Goal: Navigation & Orientation: Find specific page/section

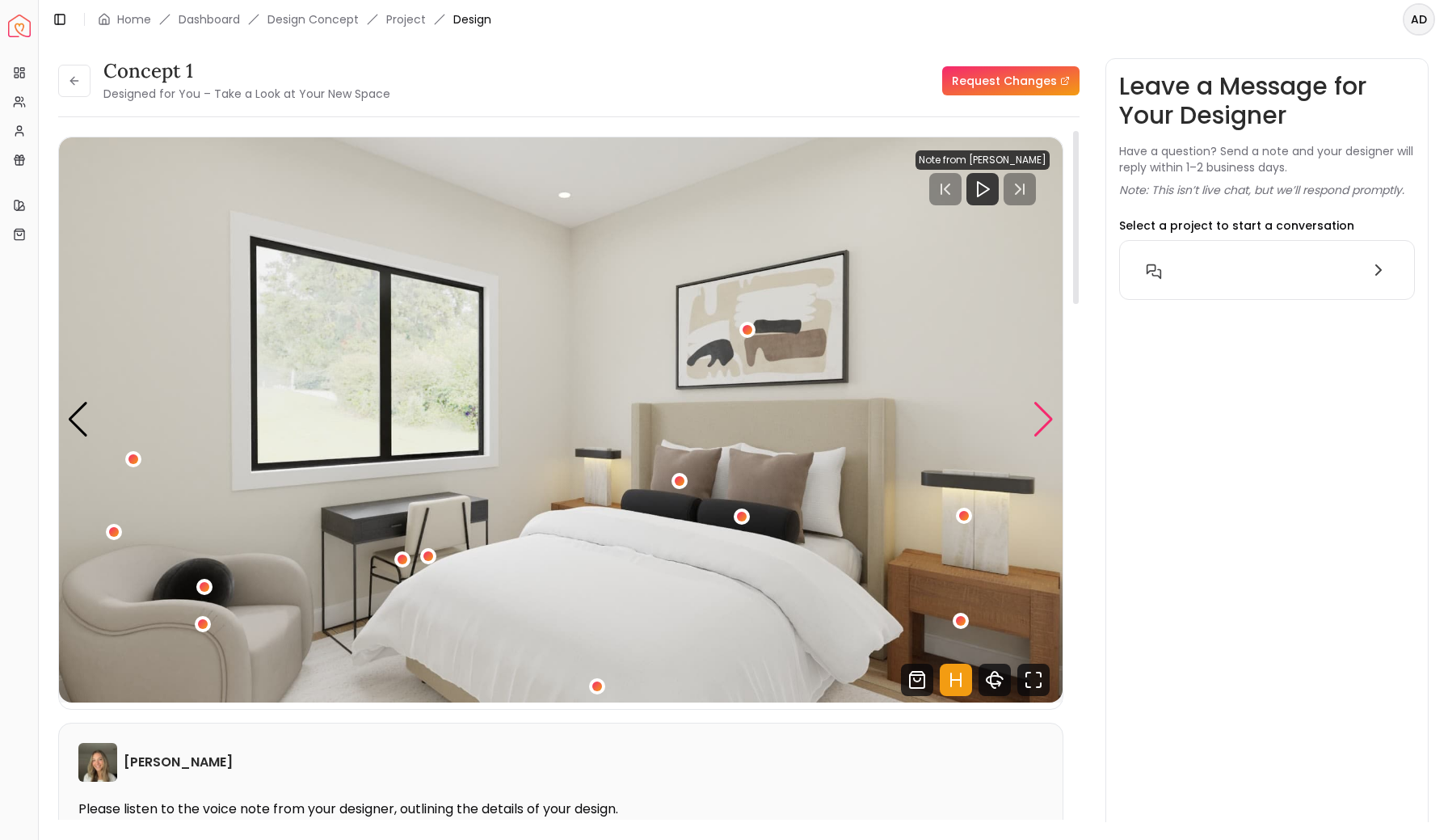
click at [1042, 423] on div "Next slide" at bounding box center [1043, 419] width 22 height 36
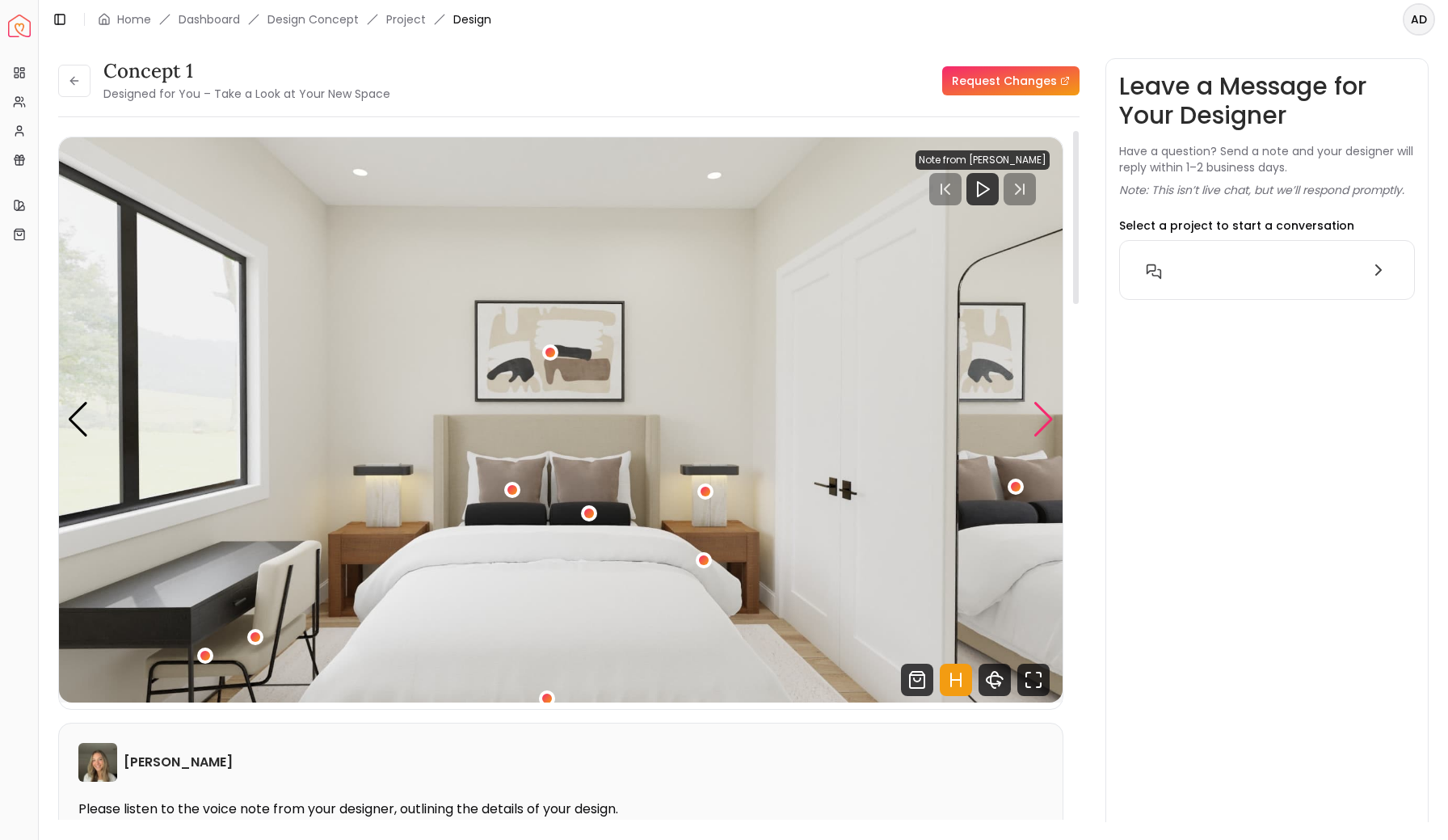
click at [1042, 423] on div "Next slide" at bounding box center [1043, 419] width 22 height 36
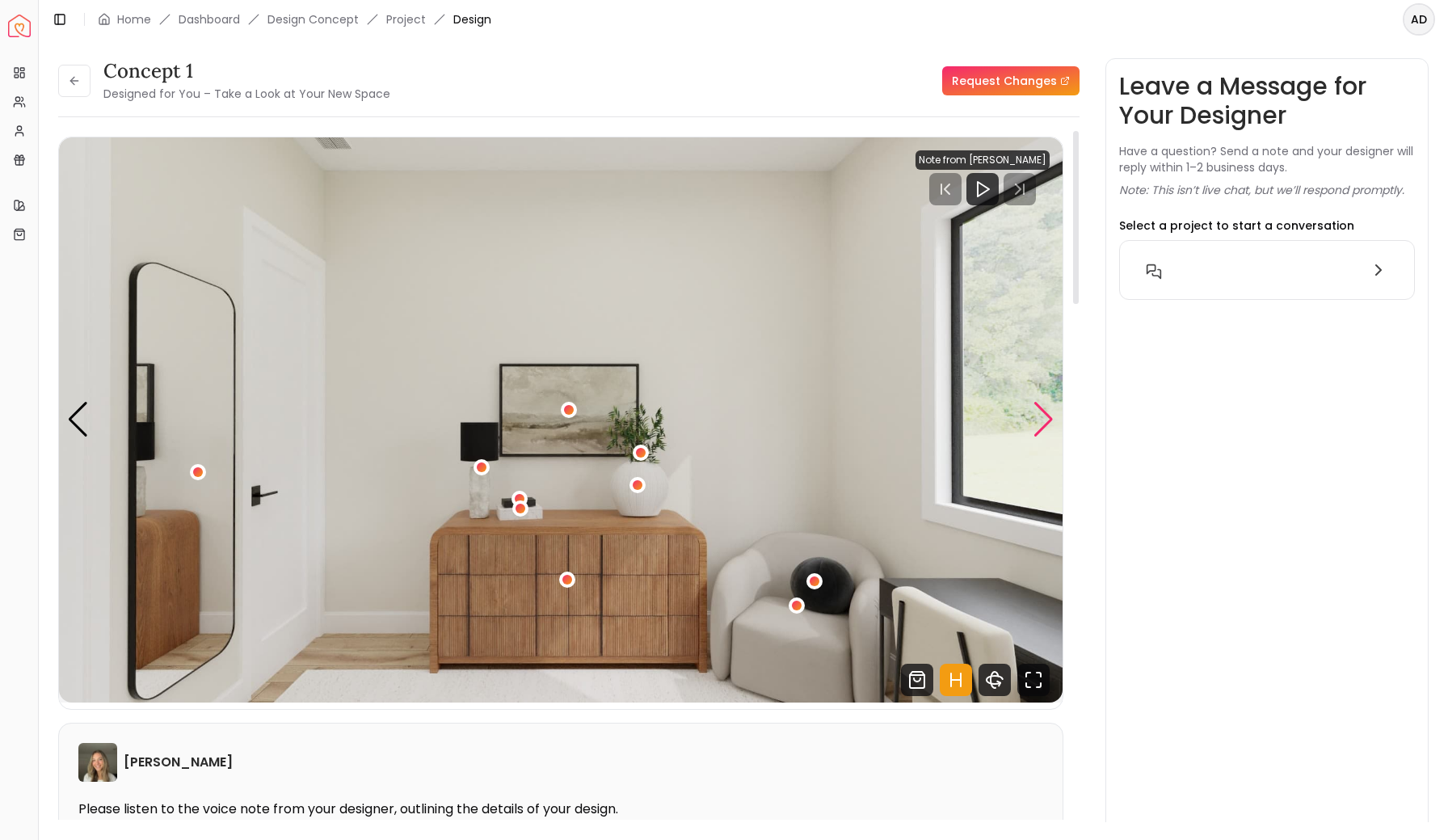
click at [1042, 423] on div "Next slide" at bounding box center [1043, 419] width 22 height 36
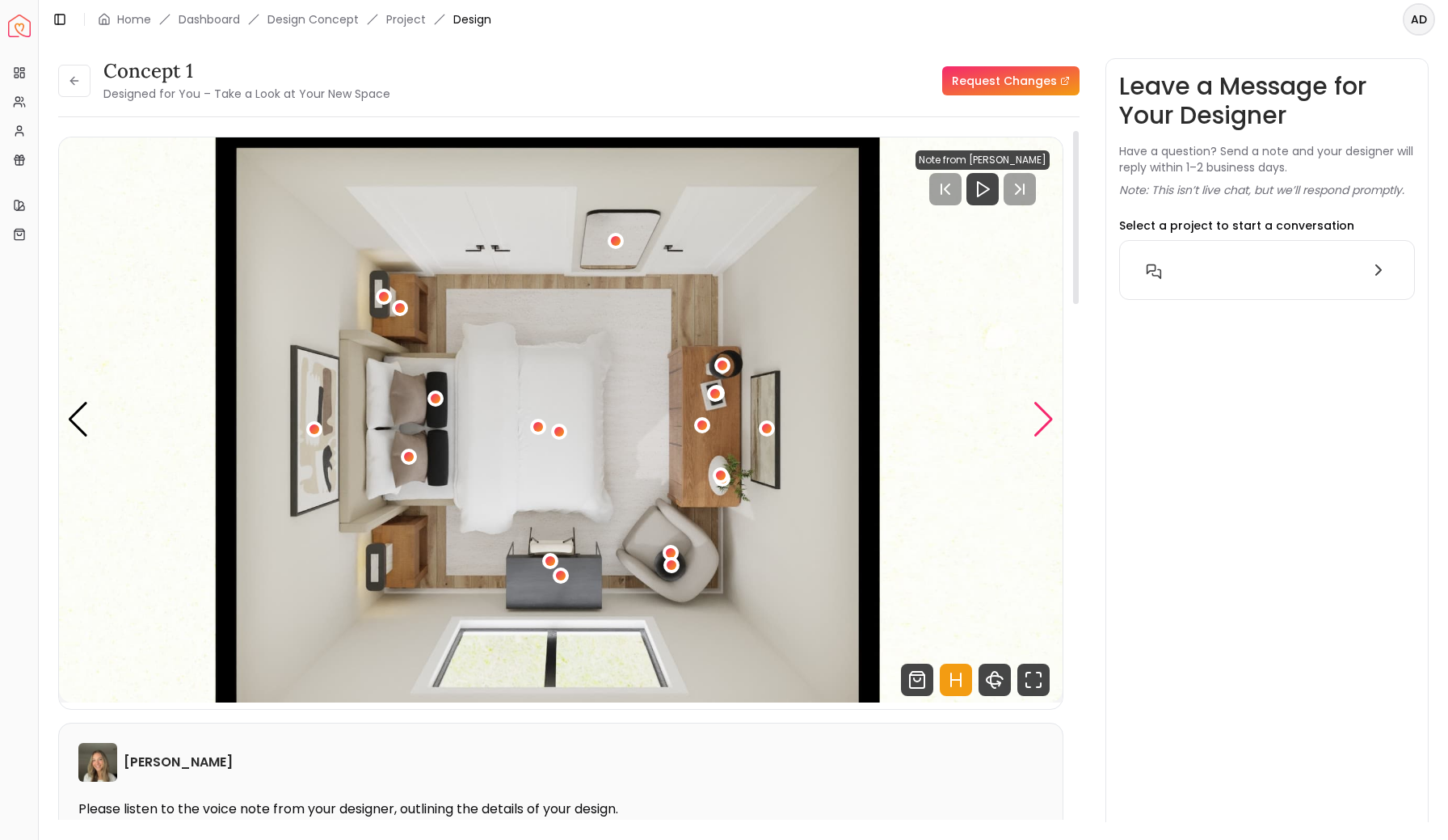
click at [1048, 422] on div "Next slide" at bounding box center [1043, 419] width 22 height 36
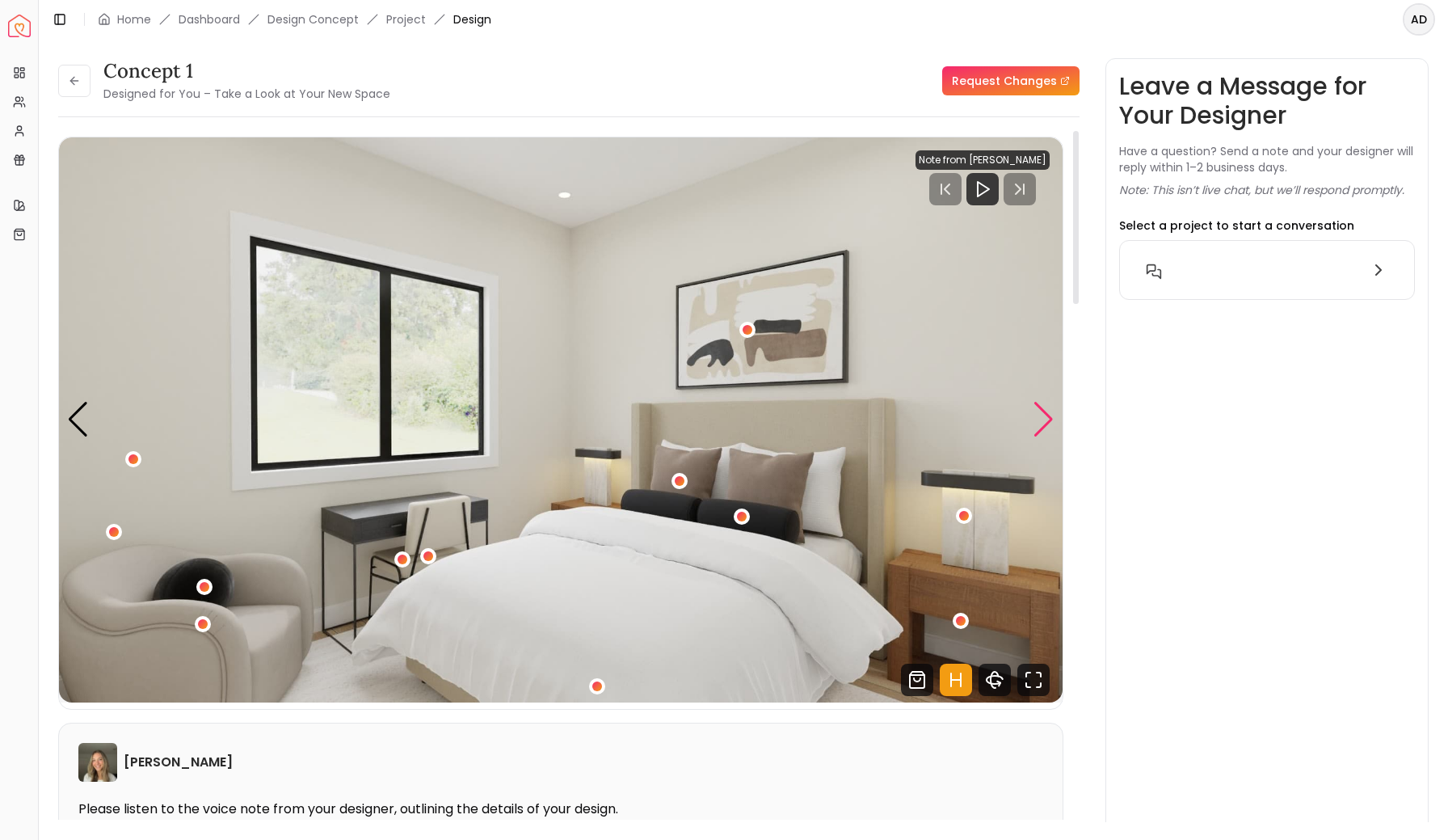
click at [1048, 422] on div "Next slide" at bounding box center [1043, 419] width 22 height 36
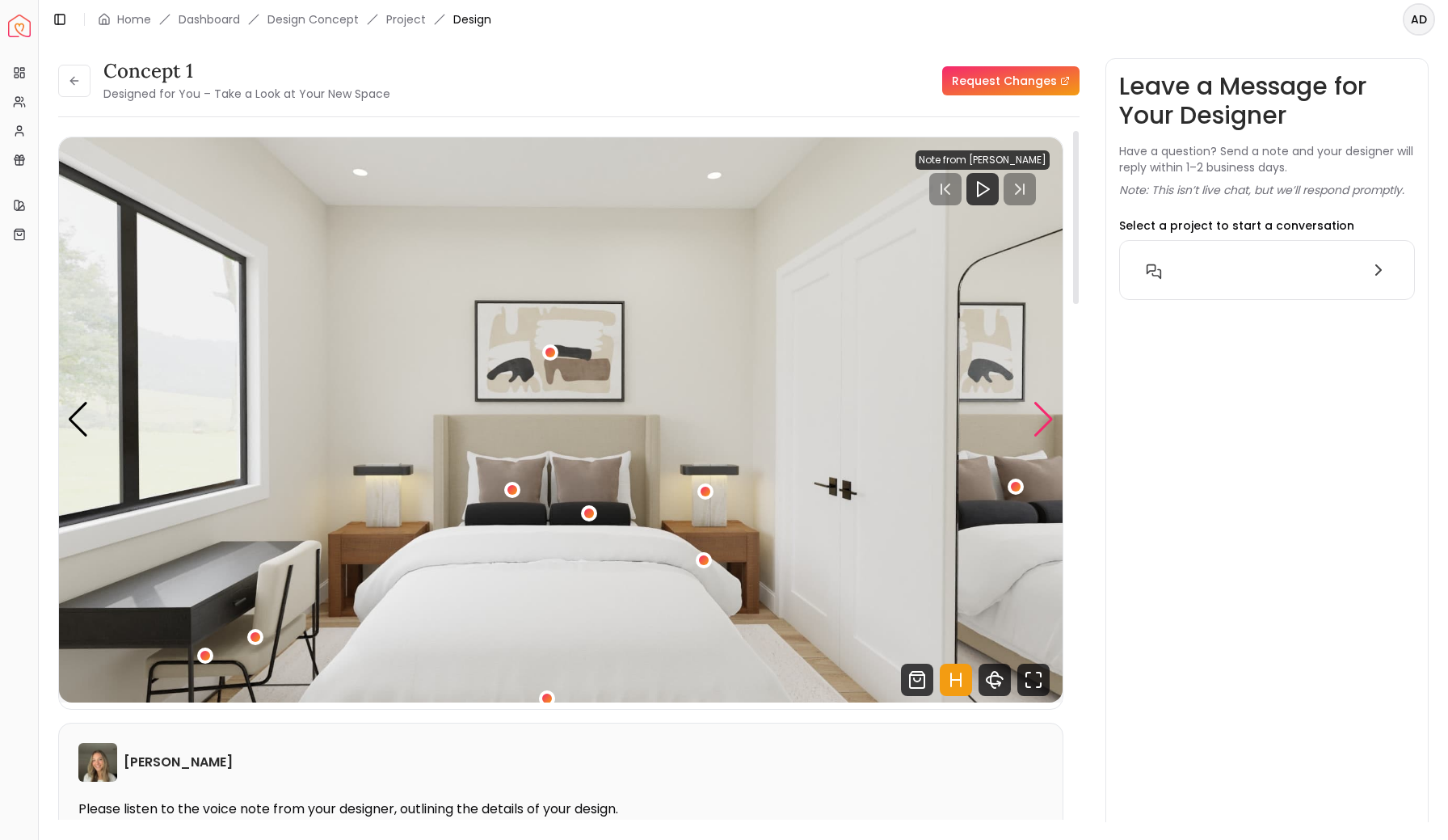
click at [1048, 422] on div "Next slide" at bounding box center [1043, 419] width 22 height 36
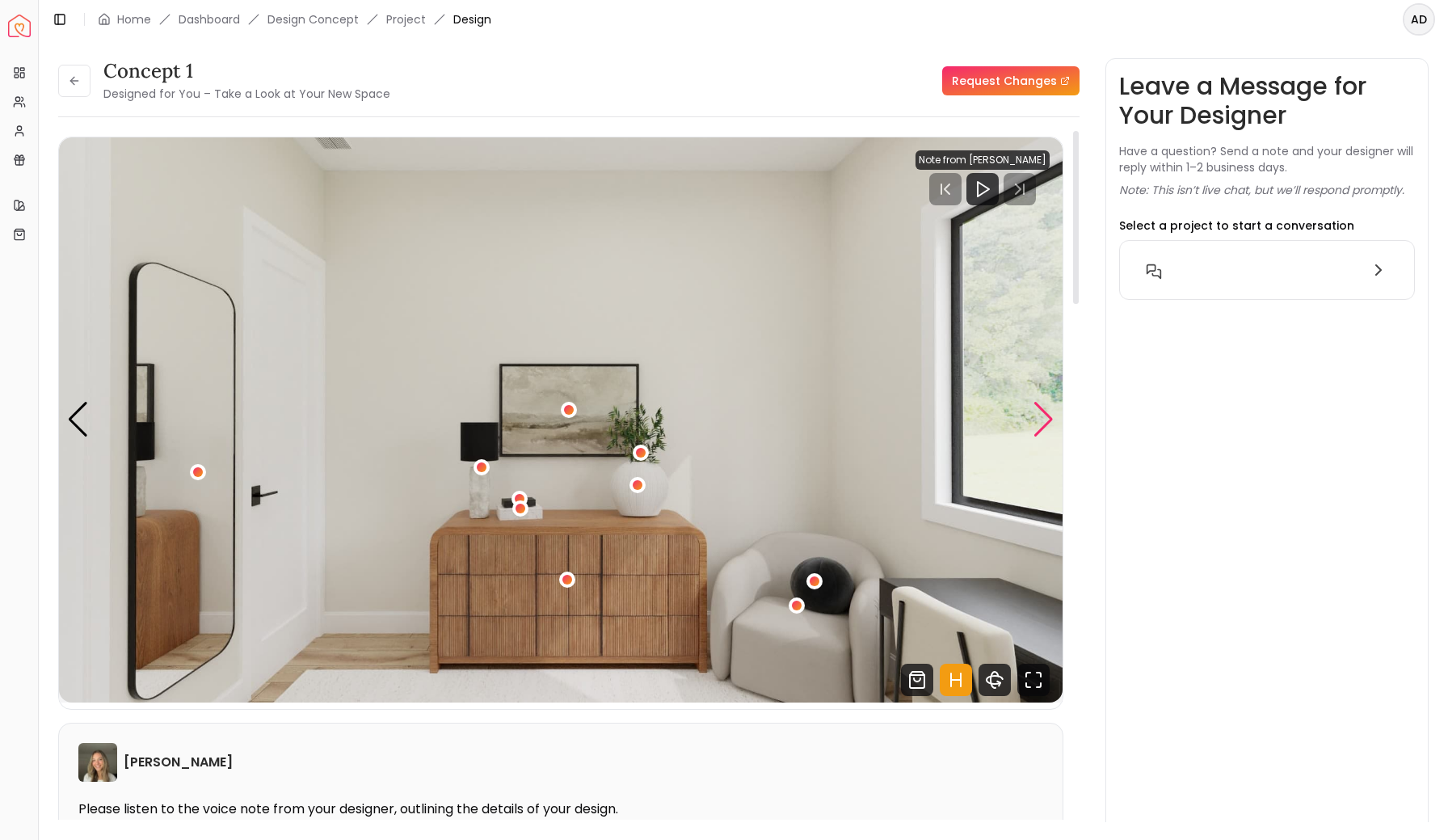
click at [1048, 422] on div "Next slide" at bounding box center [1043, 419] width 22 height 36
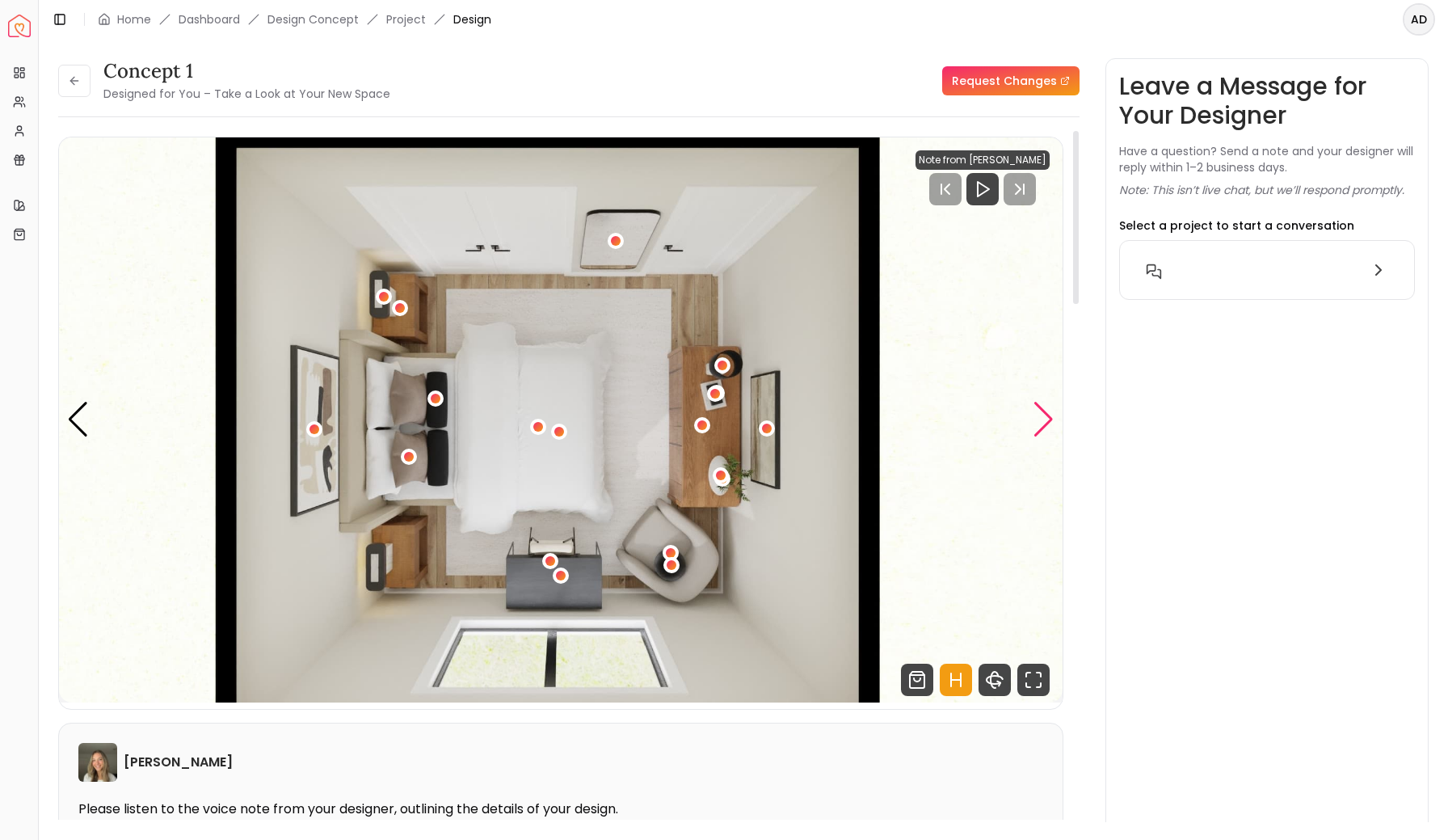
click at [1048, 422] on div "Next slide" at bounding box center [1043, 419] width 22 height 36
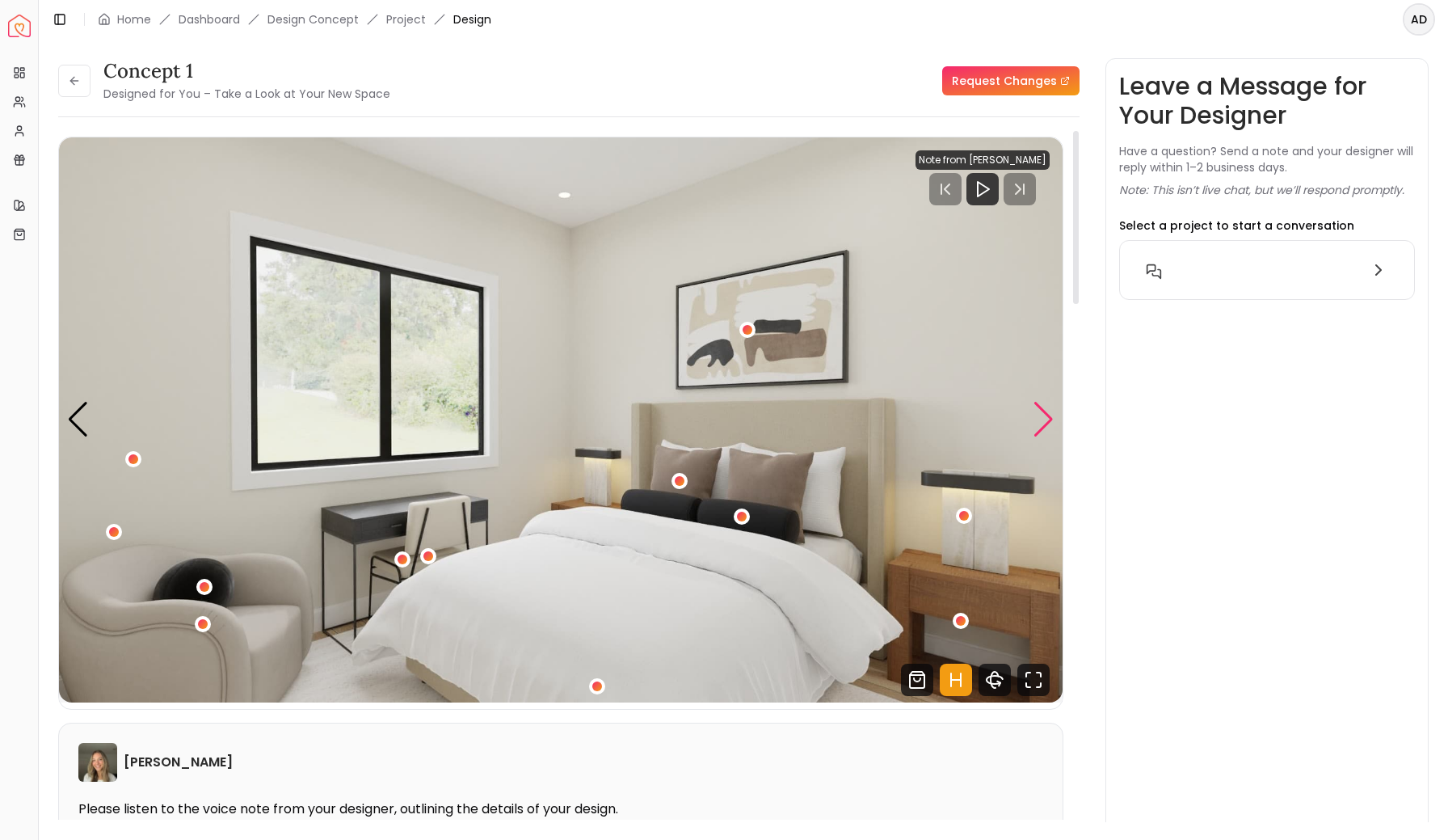
click at [1048, 422] on div "Next slide" at bounding box center [1043, 419] width 22 height 36
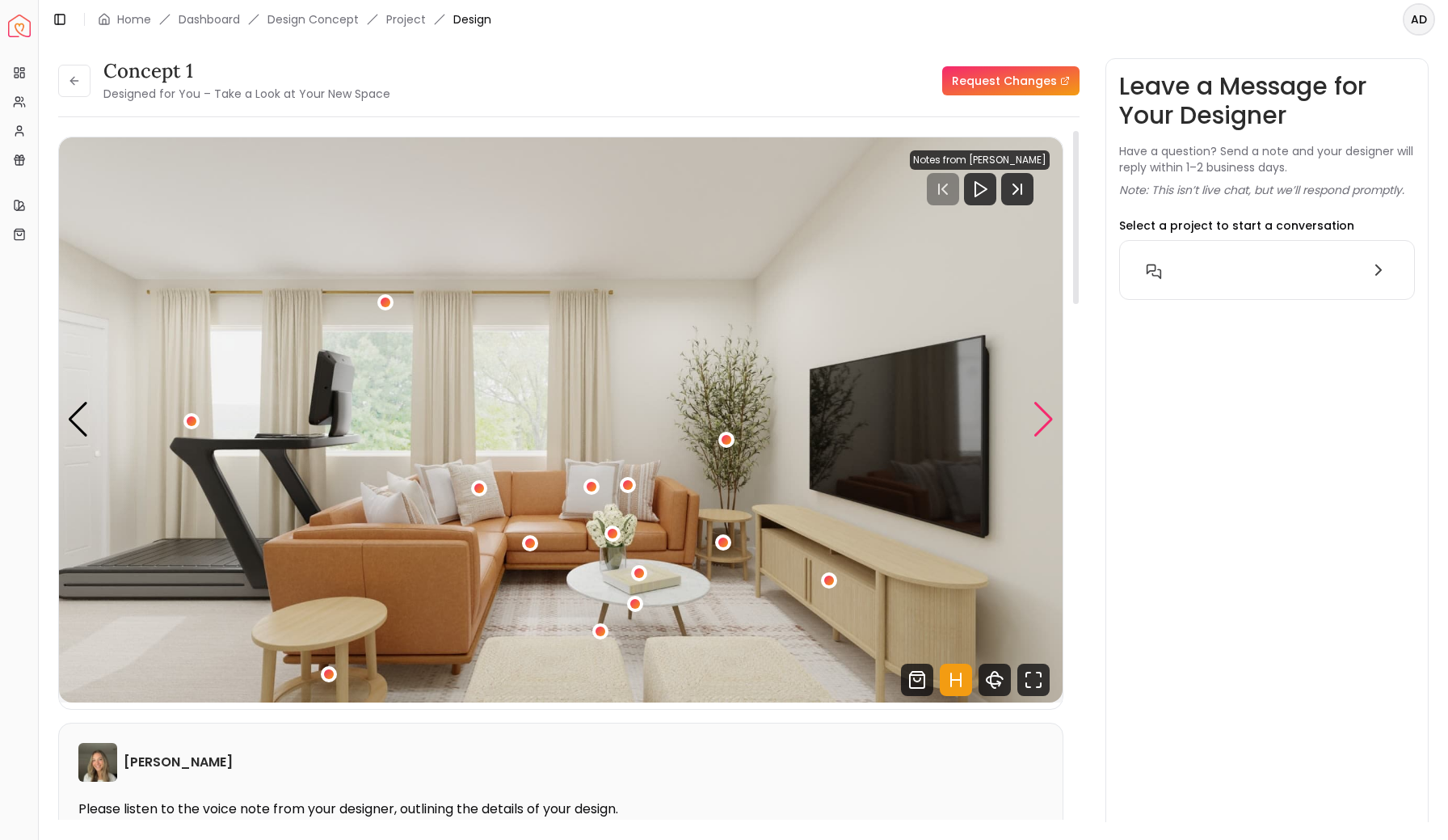
click at [1042, 417] on div "Next slide" at bounding box center [1043, 419] width 22 height 36
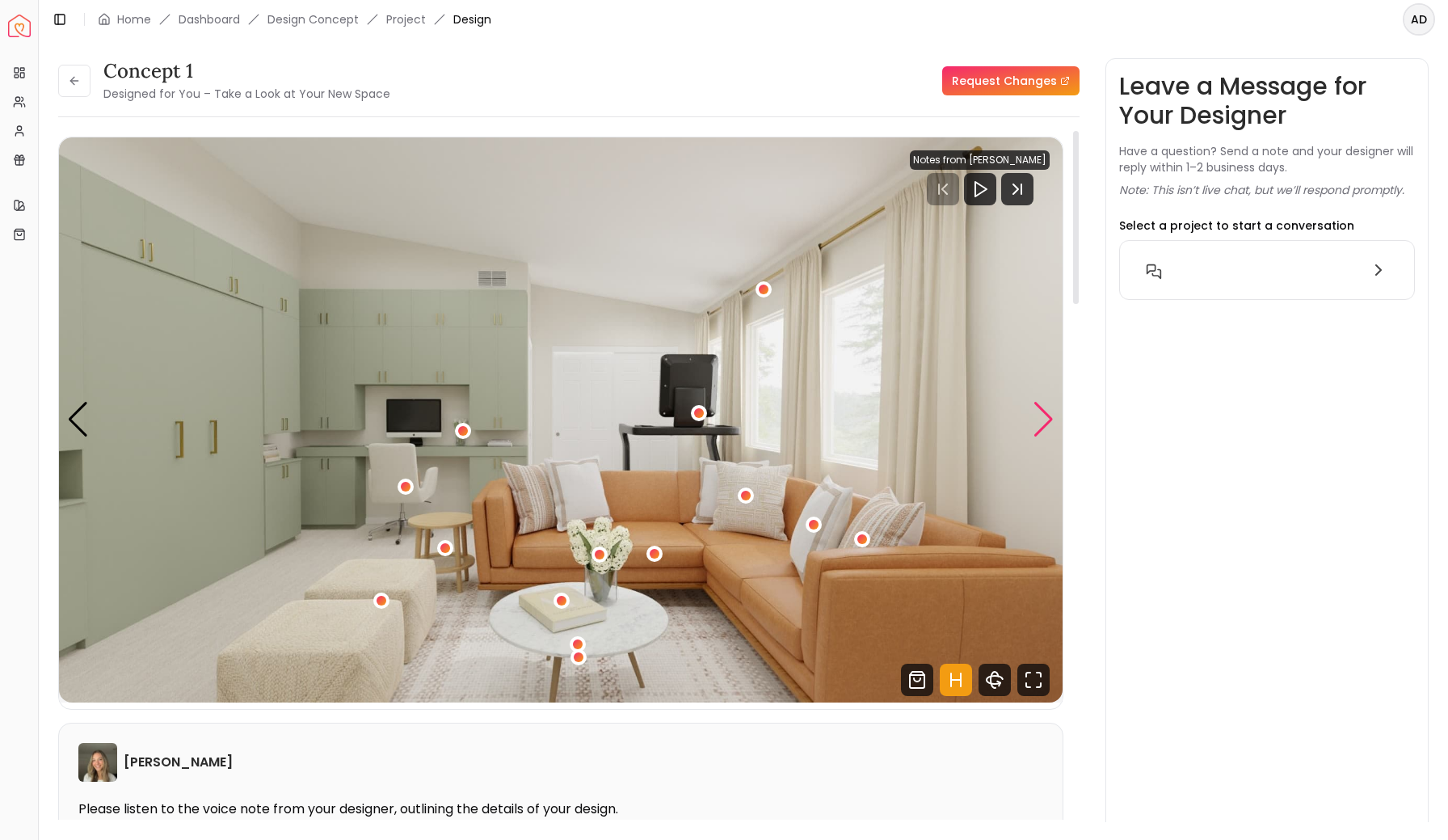
click at [1042, 417] on div "Next slide" at bounding box center [1043, 419] width 22 height 36
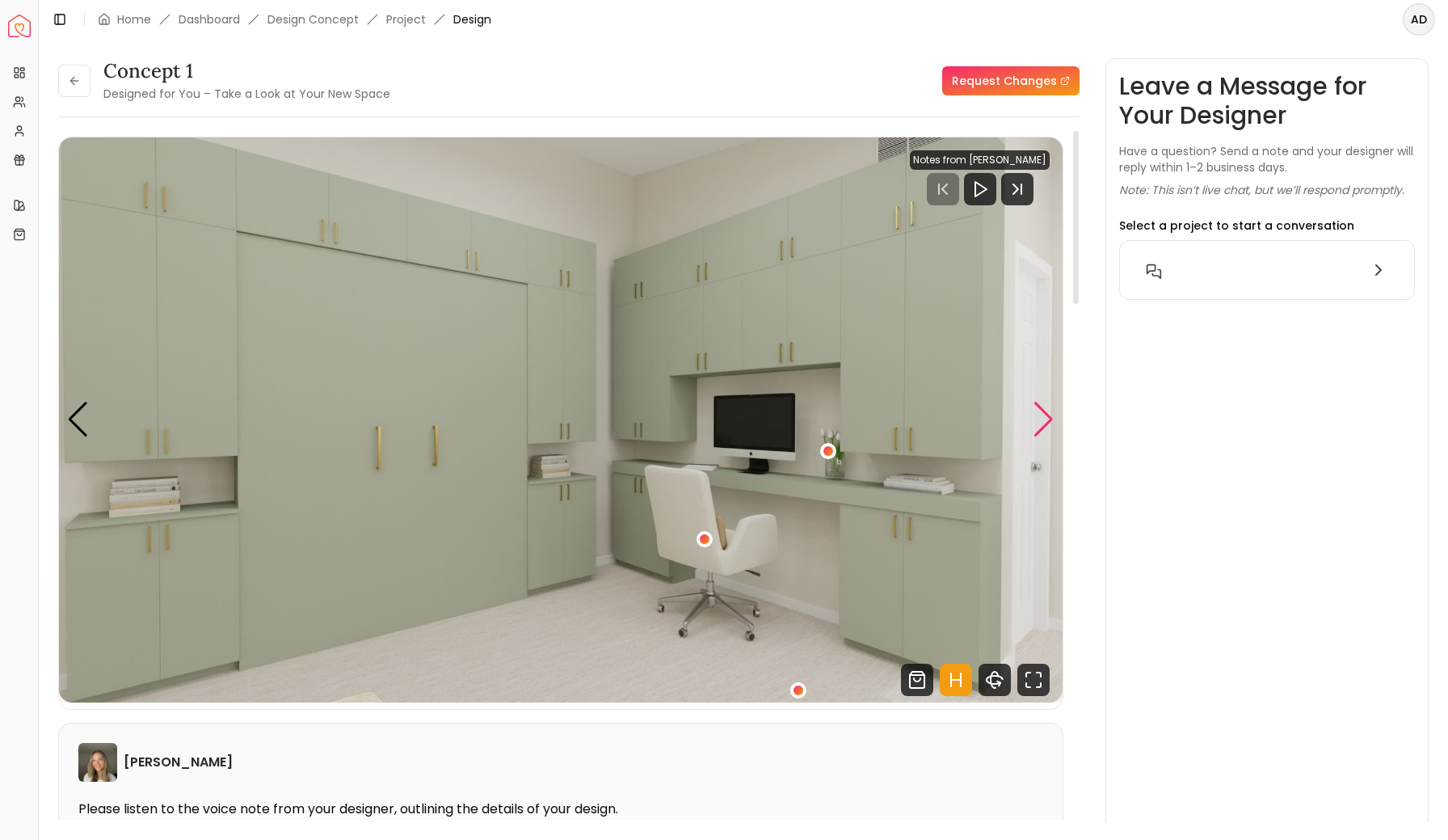
click at [1042, 417] on div "Next slide" at bounding box center [1043, 419] width 22 height 36
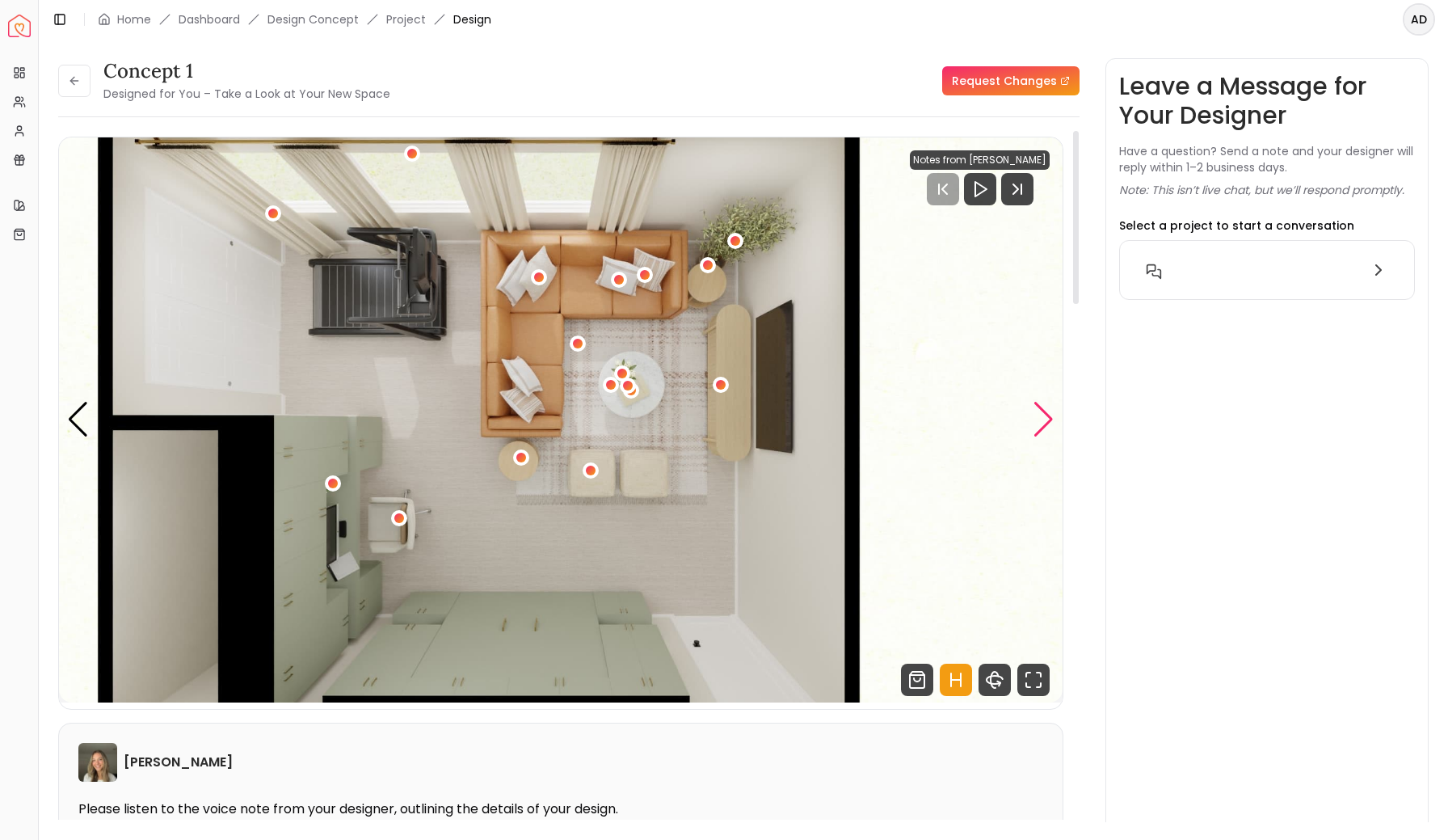
click at [1042, 417] on div "Next slide" at bounding box center [1043, 419] width 22 height 36
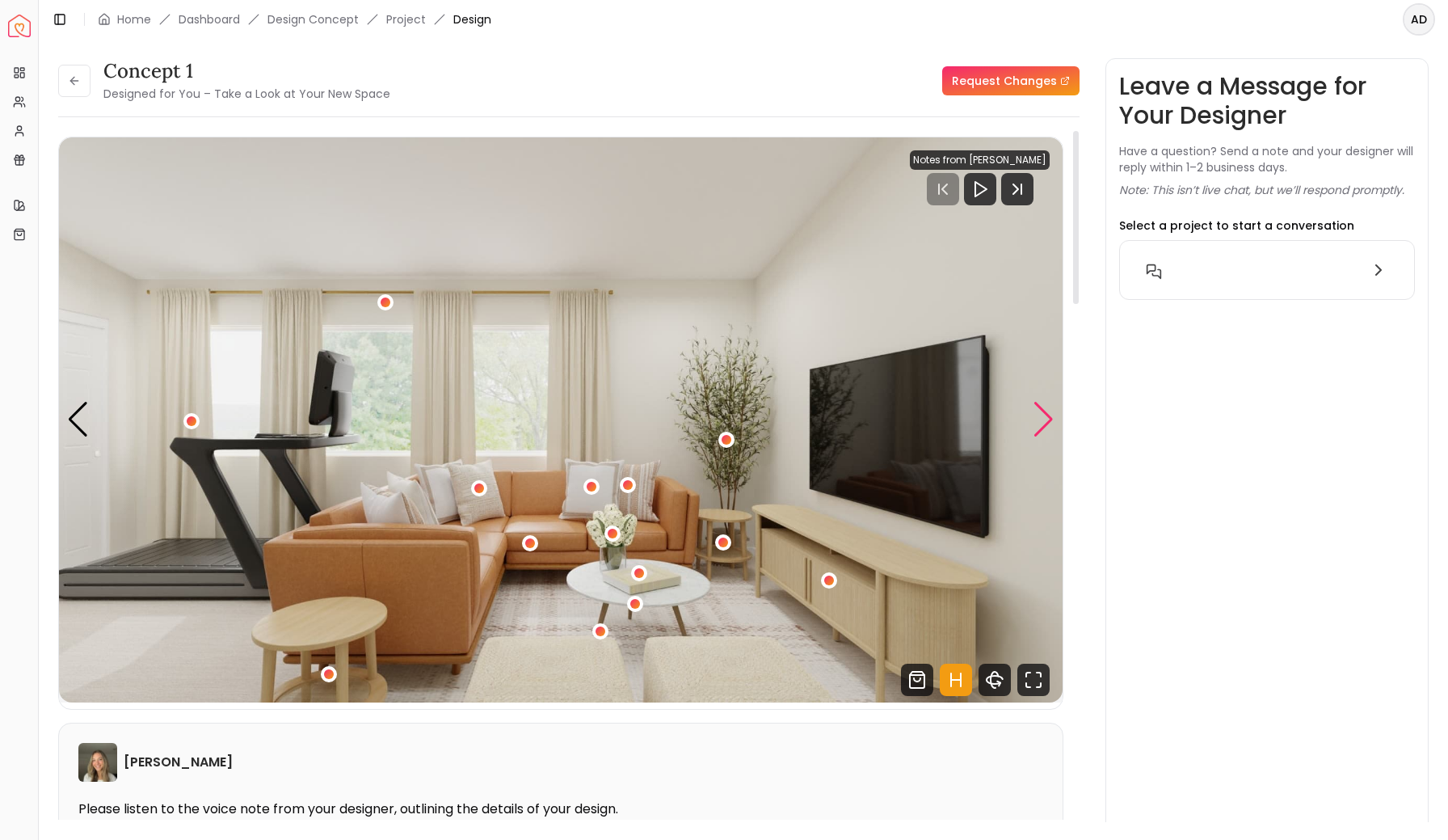
click at [1042, 417] on div "Next slide" at bounding box center [1043, 419] width 22 height 36
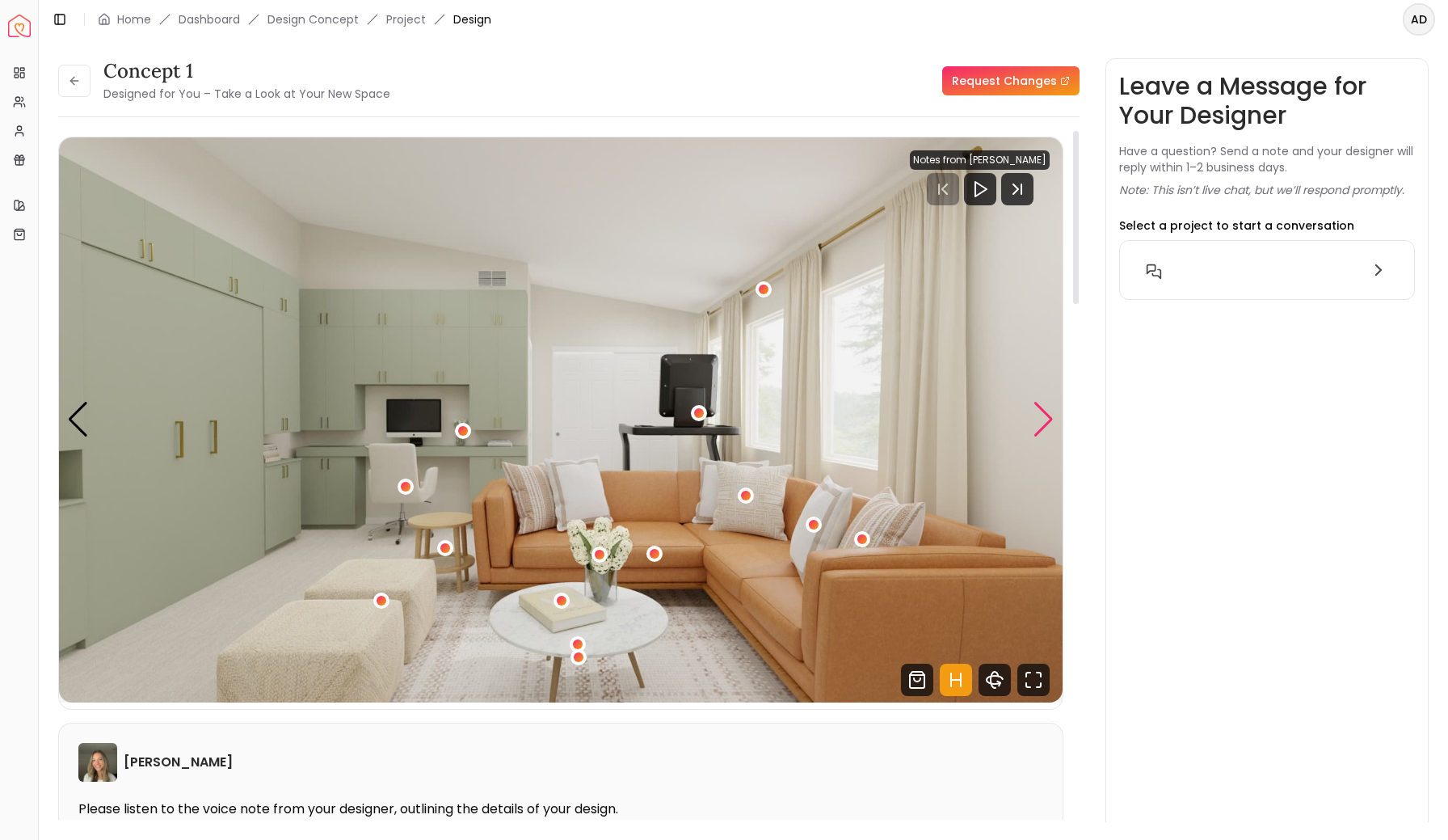
click at [1042, 417] on div "Next slide" at bounding box center [1043, 419] width 22 height 36
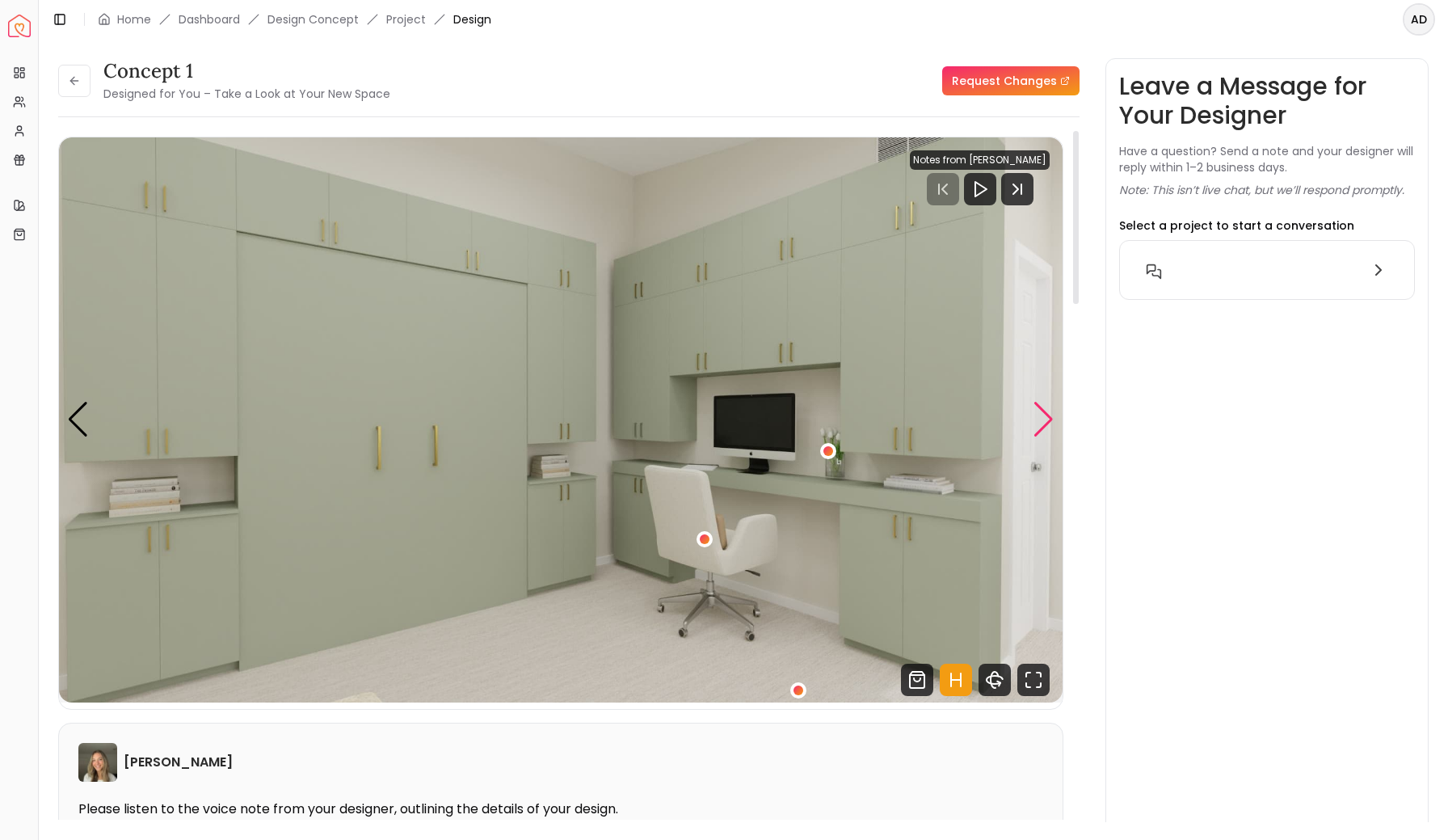
click at [1042, 417] on div "Next slide" at bounding box center [1043, 419] width 22 height 36
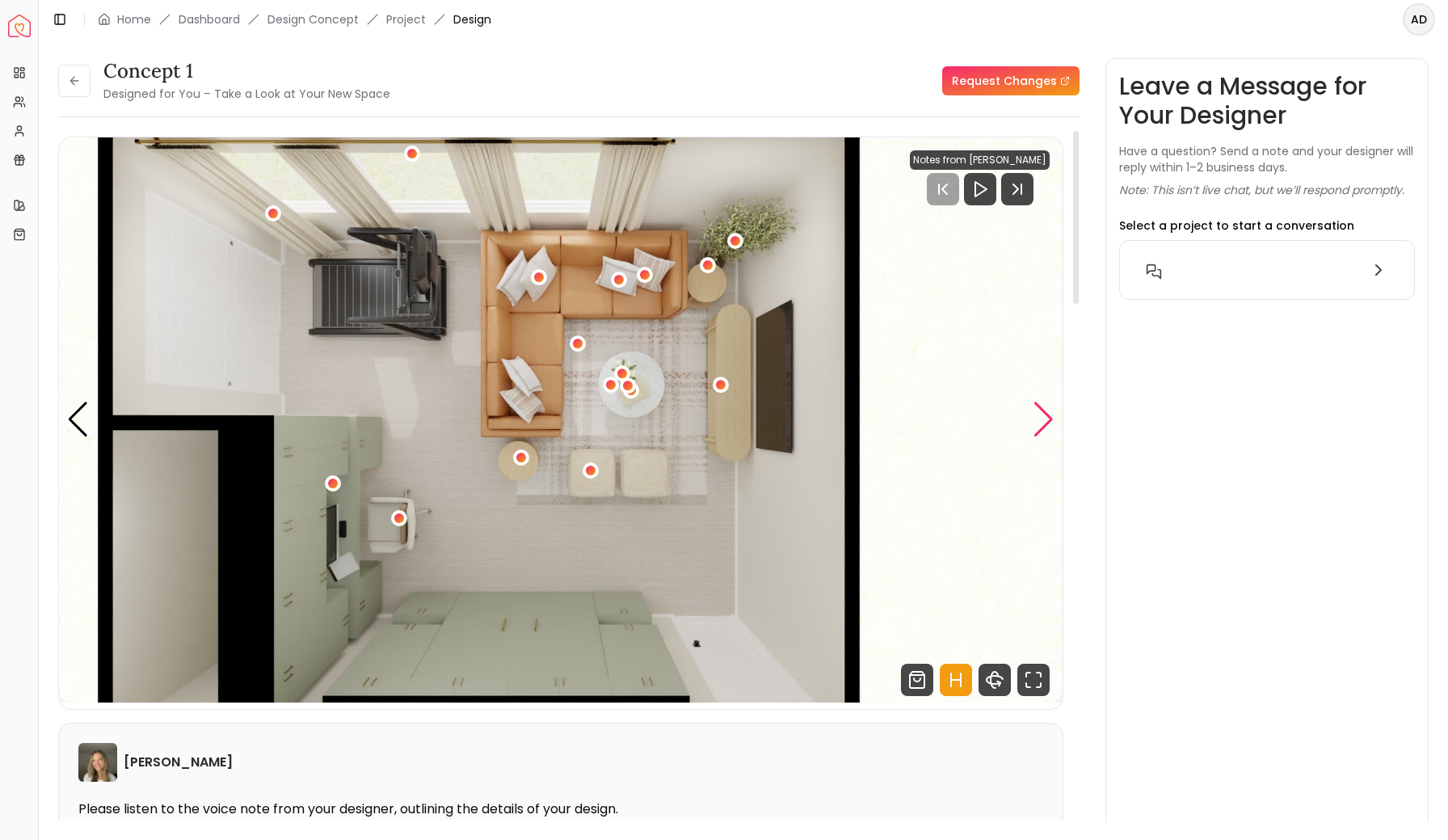
click at [1042, 417] on div "Next slide" at bounding box center [1043, 419] width 22 height 36
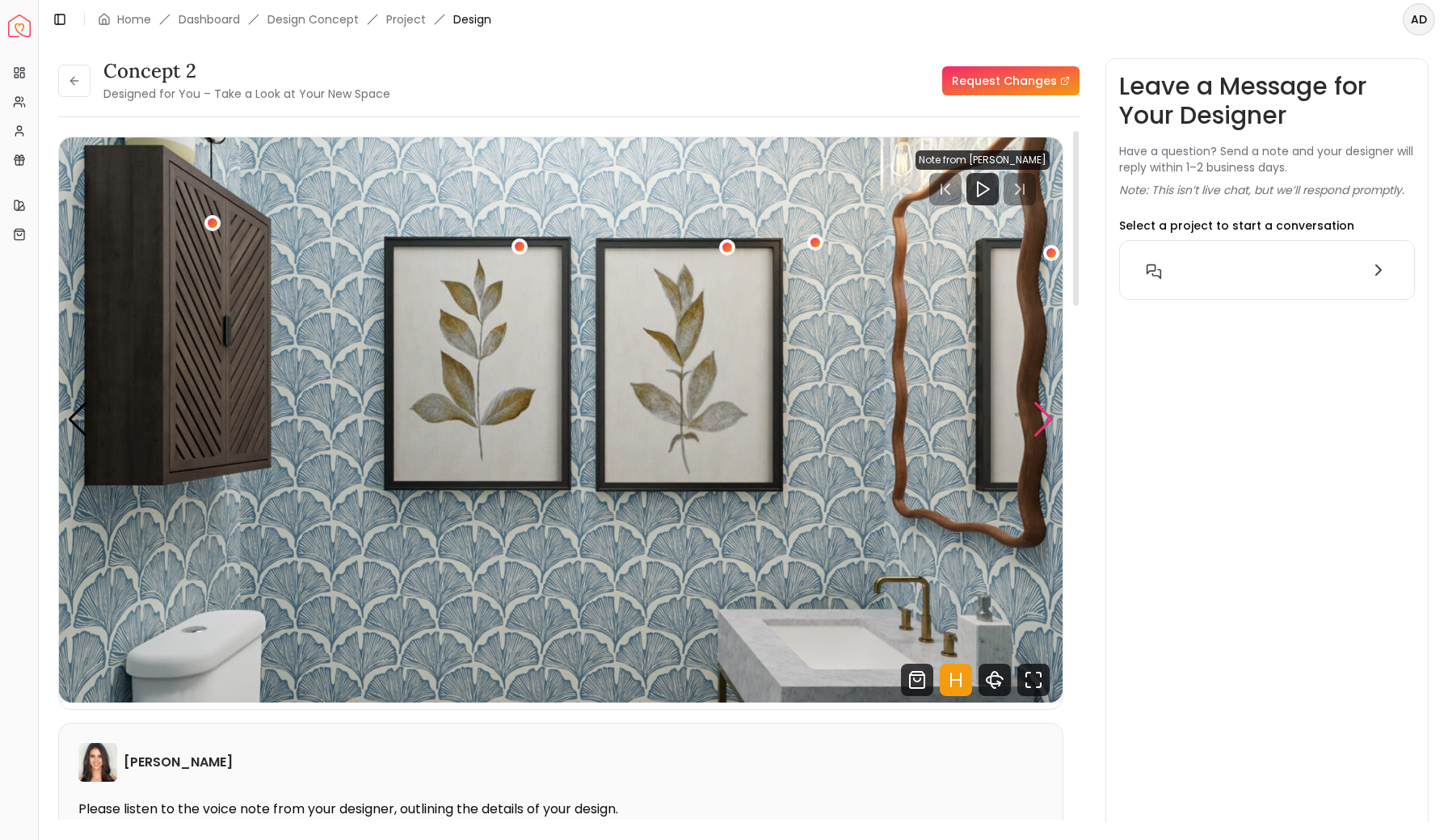
click at [1047, 415] on div "Next slide" at bounding box center [1043, 419] width 22 height 36
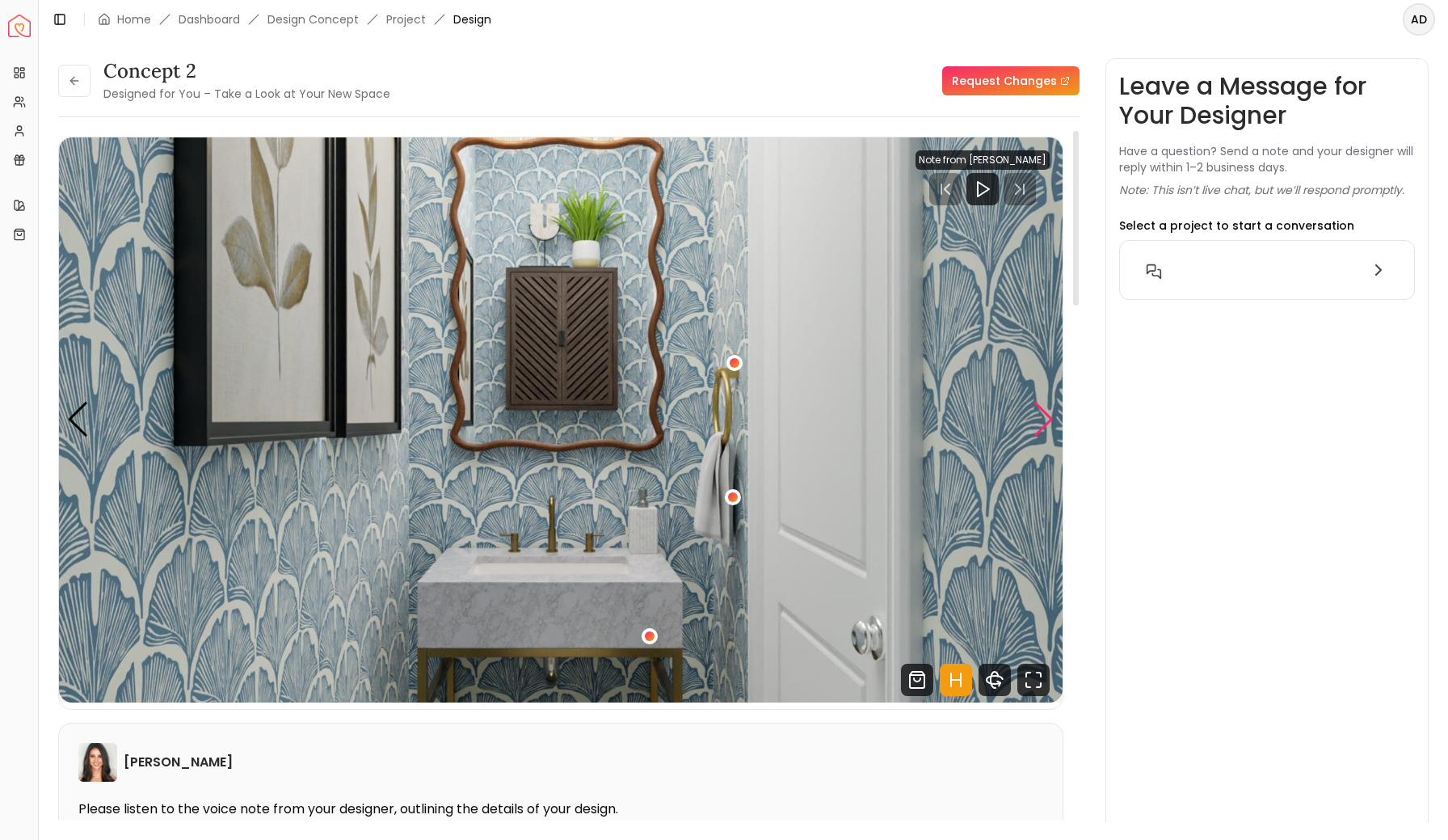
click at [1048, 417] on div "Next slide" at bounding box center [1043, 419] width 22 height 36
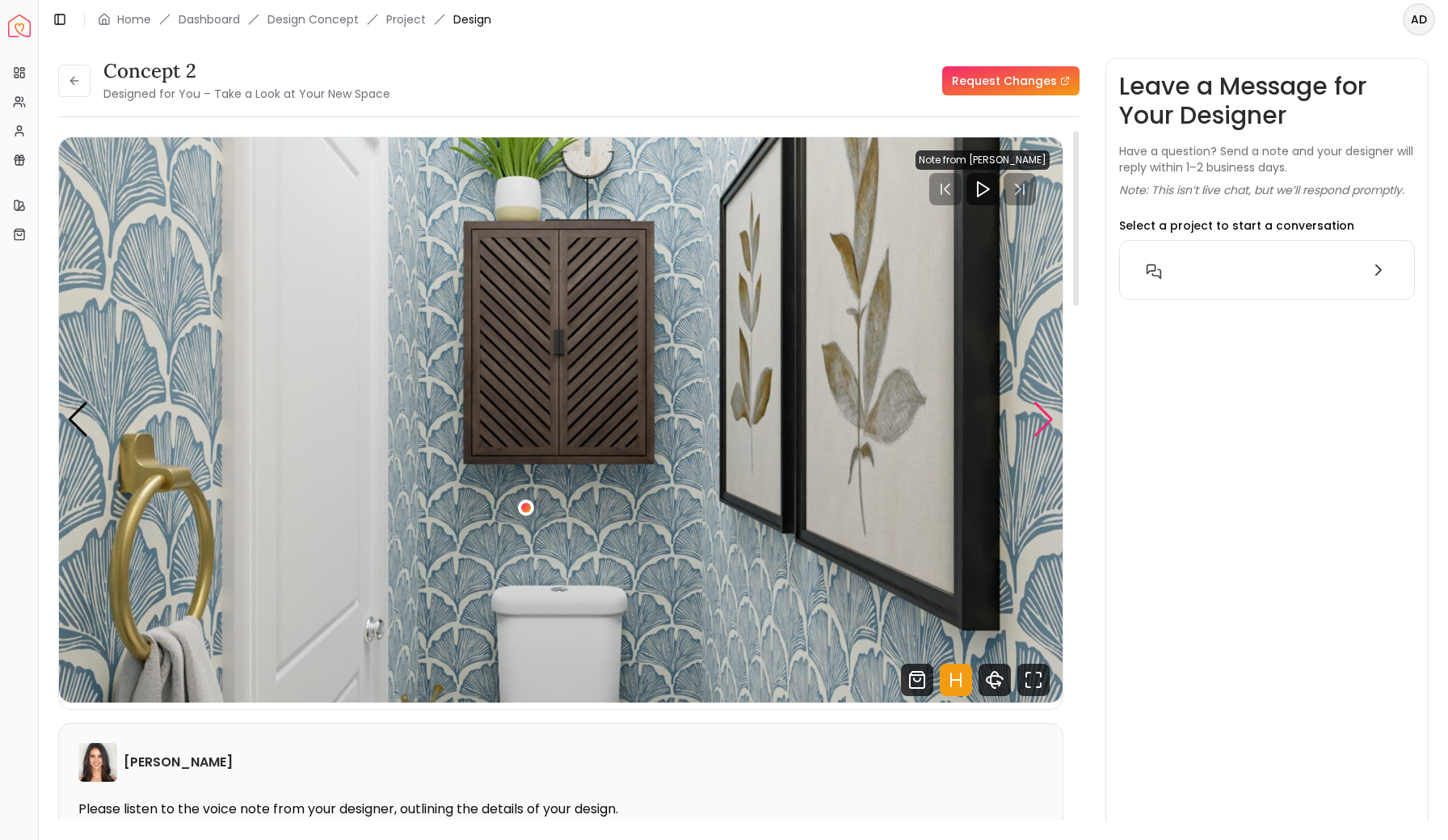
click at [1049, 418] on div "Next slide" at bounding box center [1043, 419] width 22 height 36
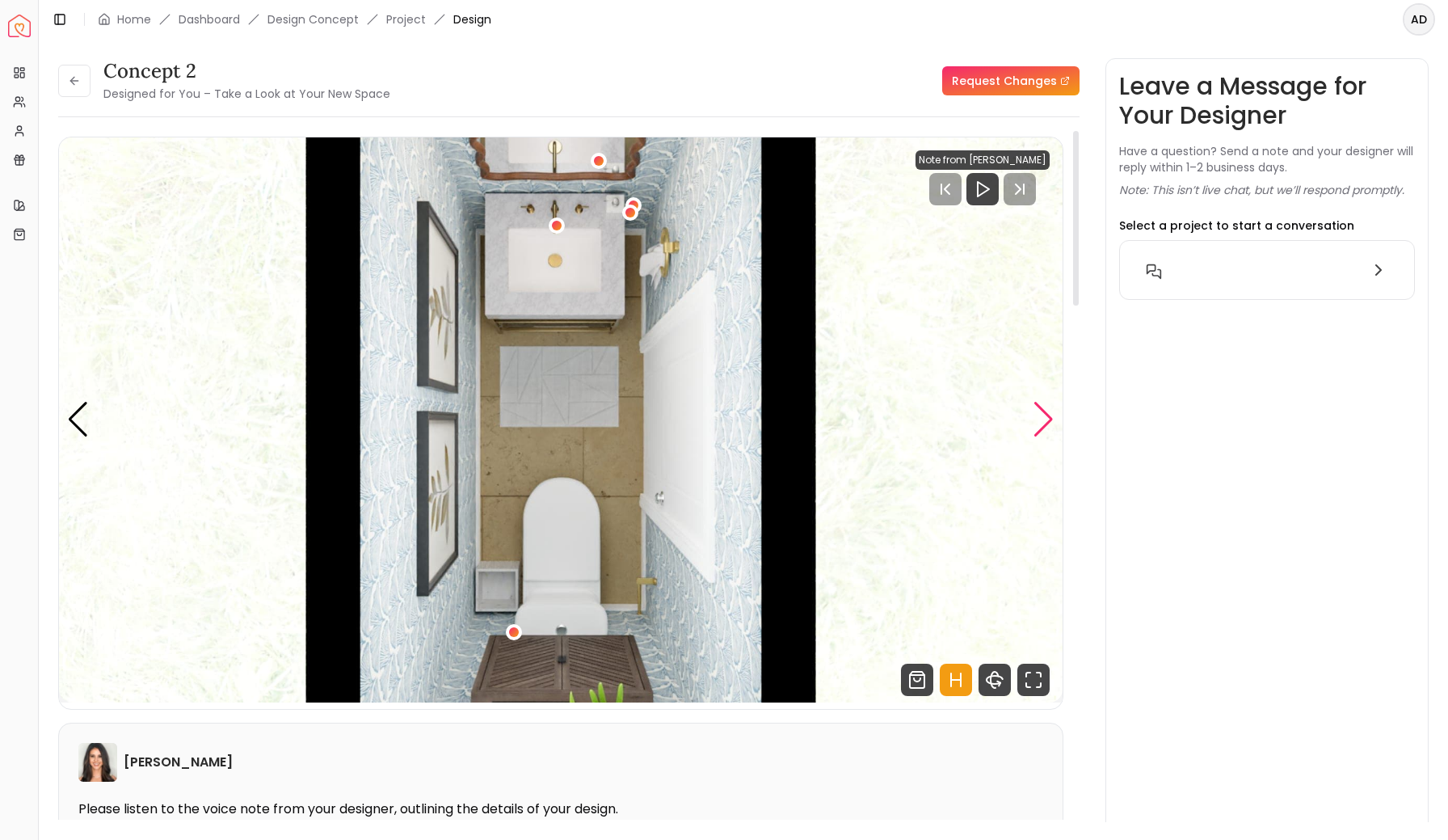
click at [1039, 416] on div "Next slide" at bounding box center [1043, 419] width 22 height 36
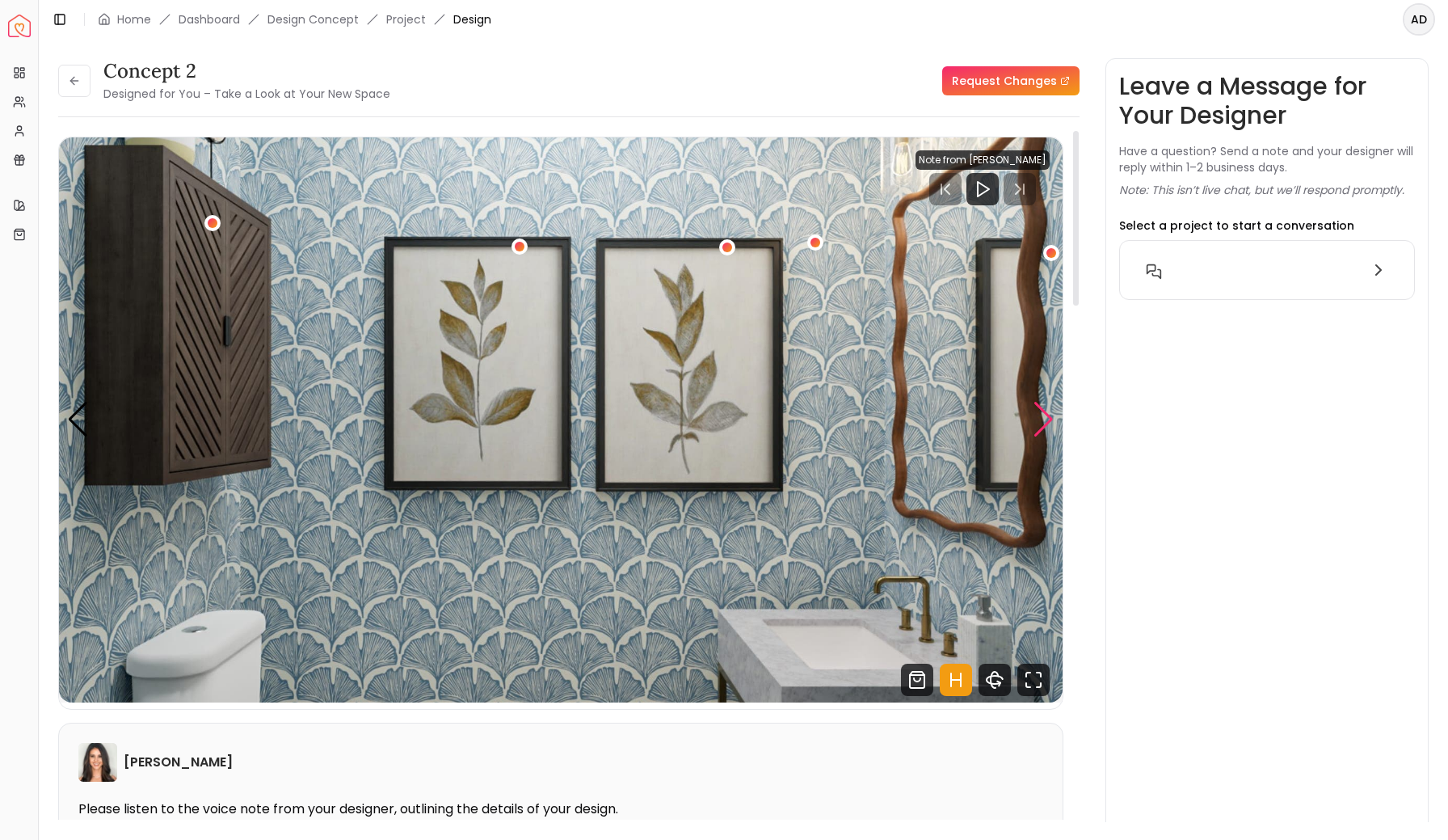
click at [1039, 416] on div "Next slide" at bounding box center [1043, 419] width 22 height 36
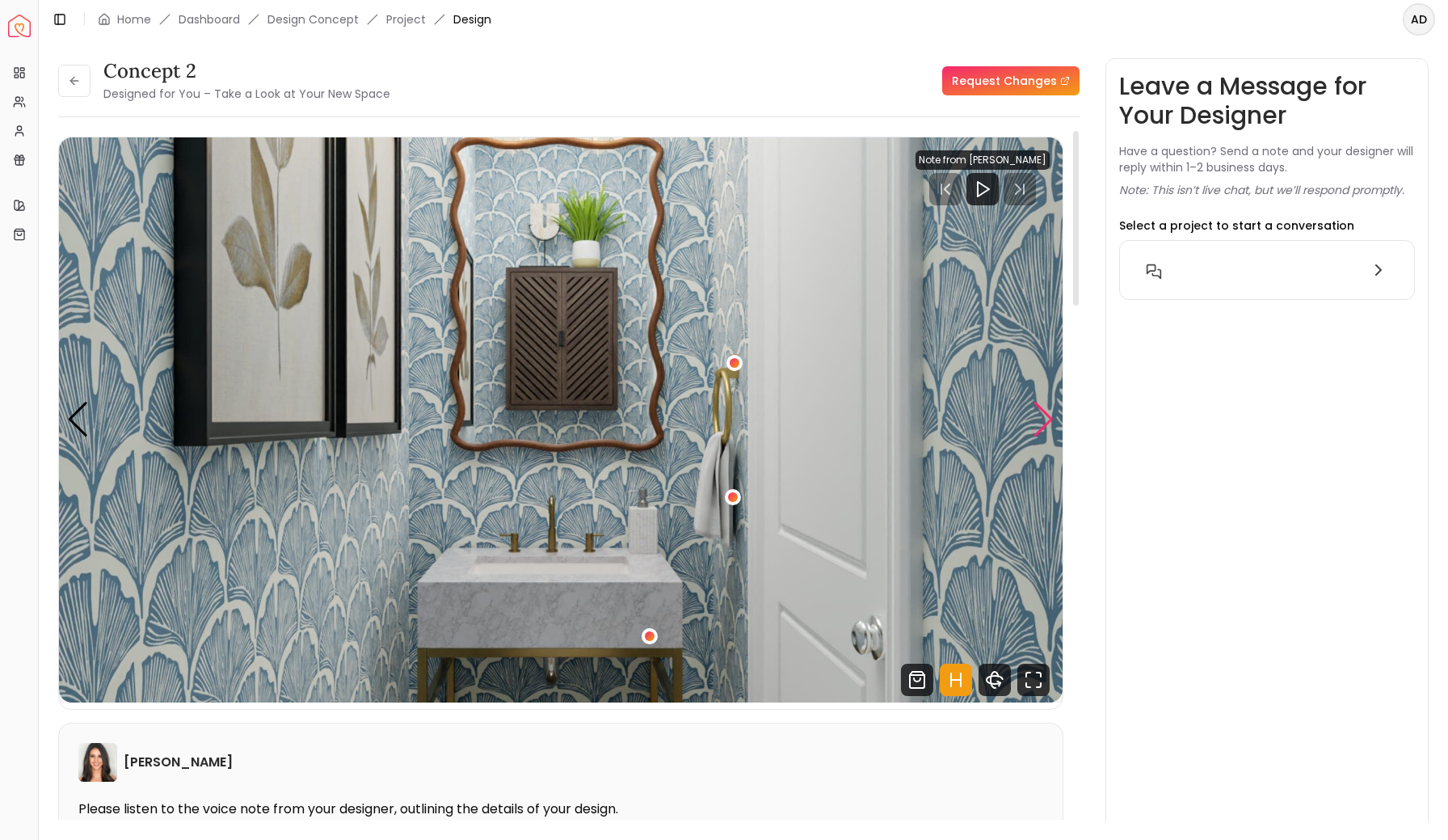
click at [1039, 417] on div "Next slide" at bounding box center [1043, 419] width 22 height 36
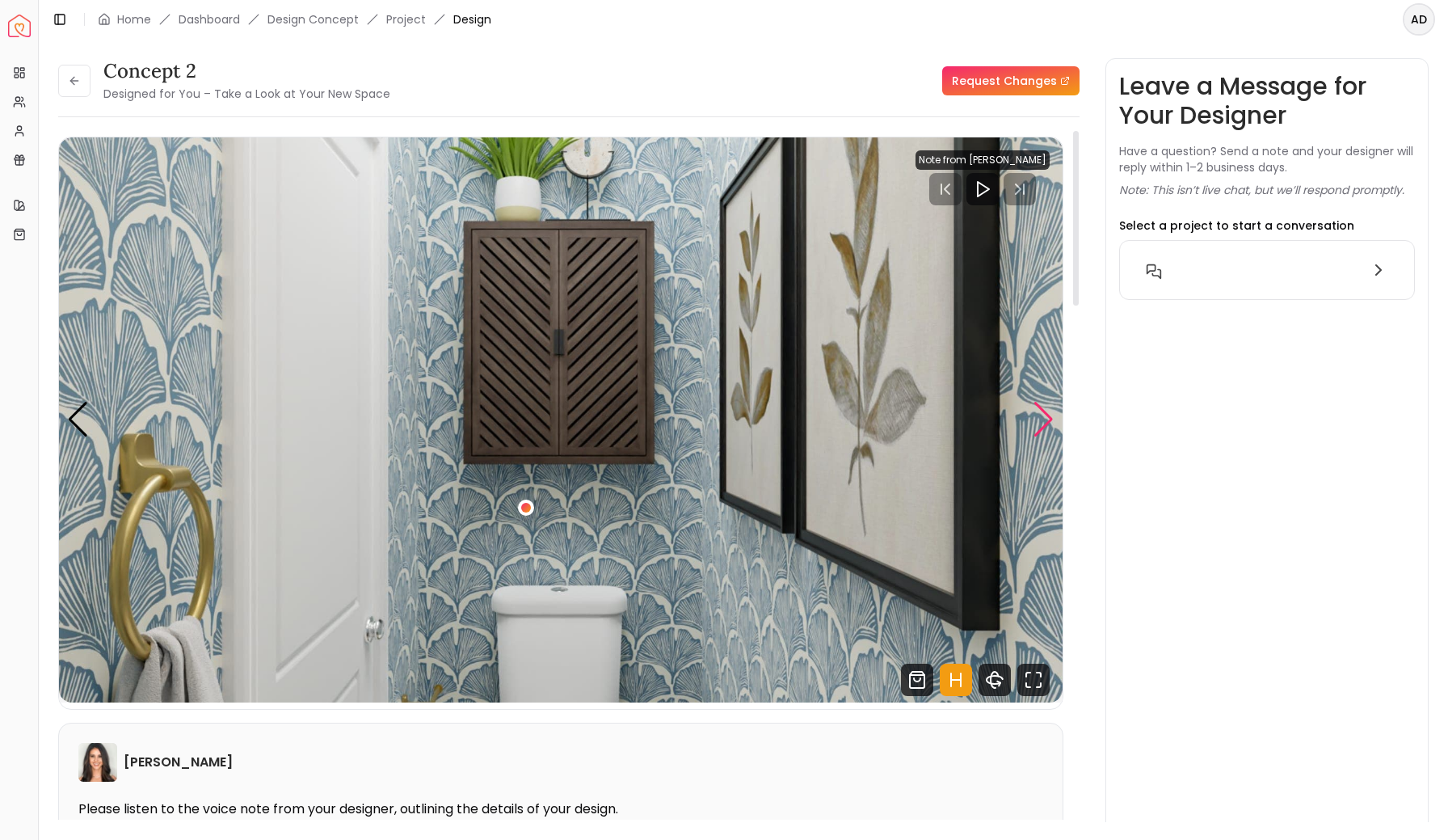
click at [1039, 417] on div "Next slide" at bounding box center [1043, 419] width 22 height 36
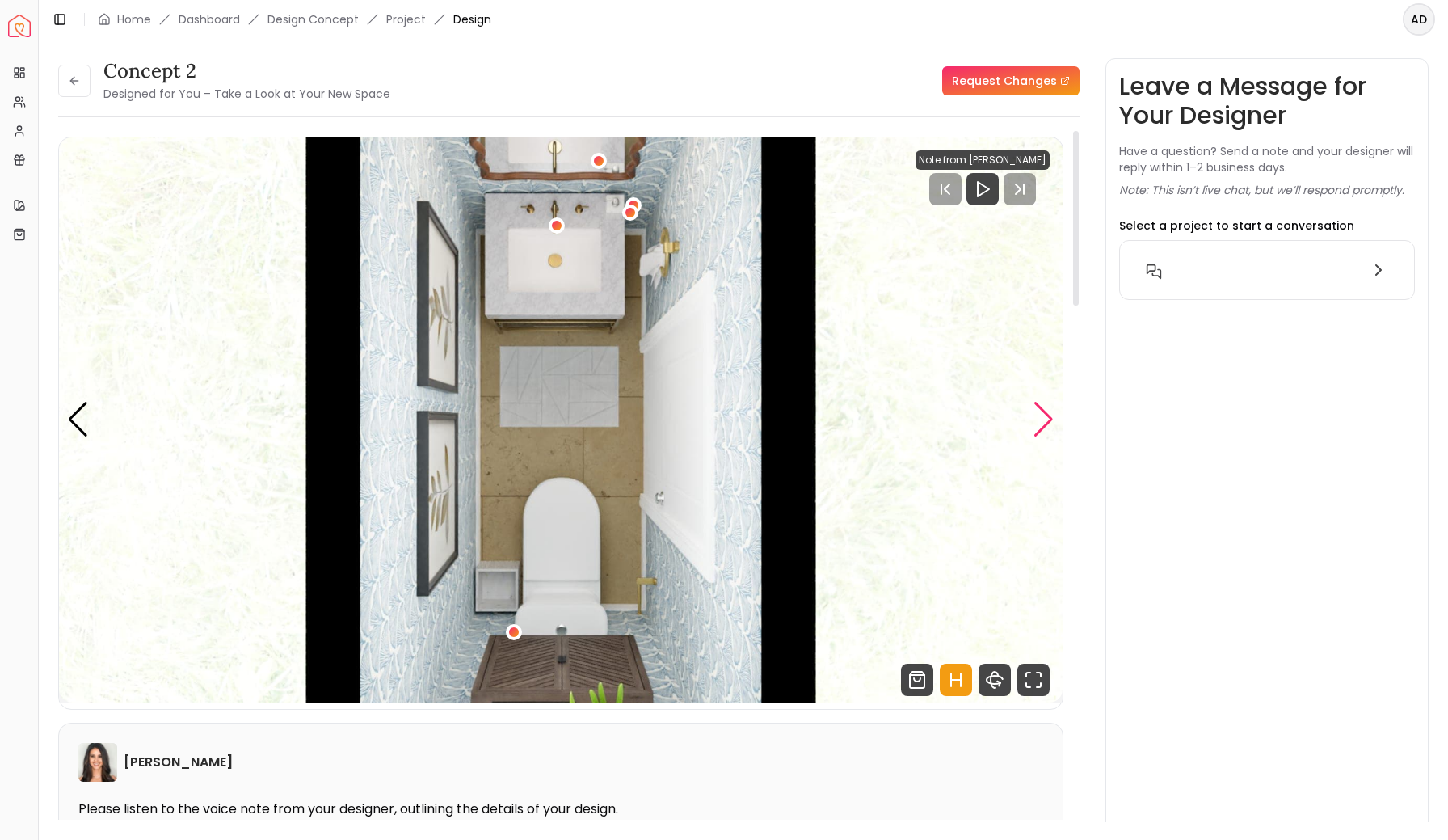
click at [1039, 416] on div "Next slide" at bounding box center [1043, 419] width 22 height 36
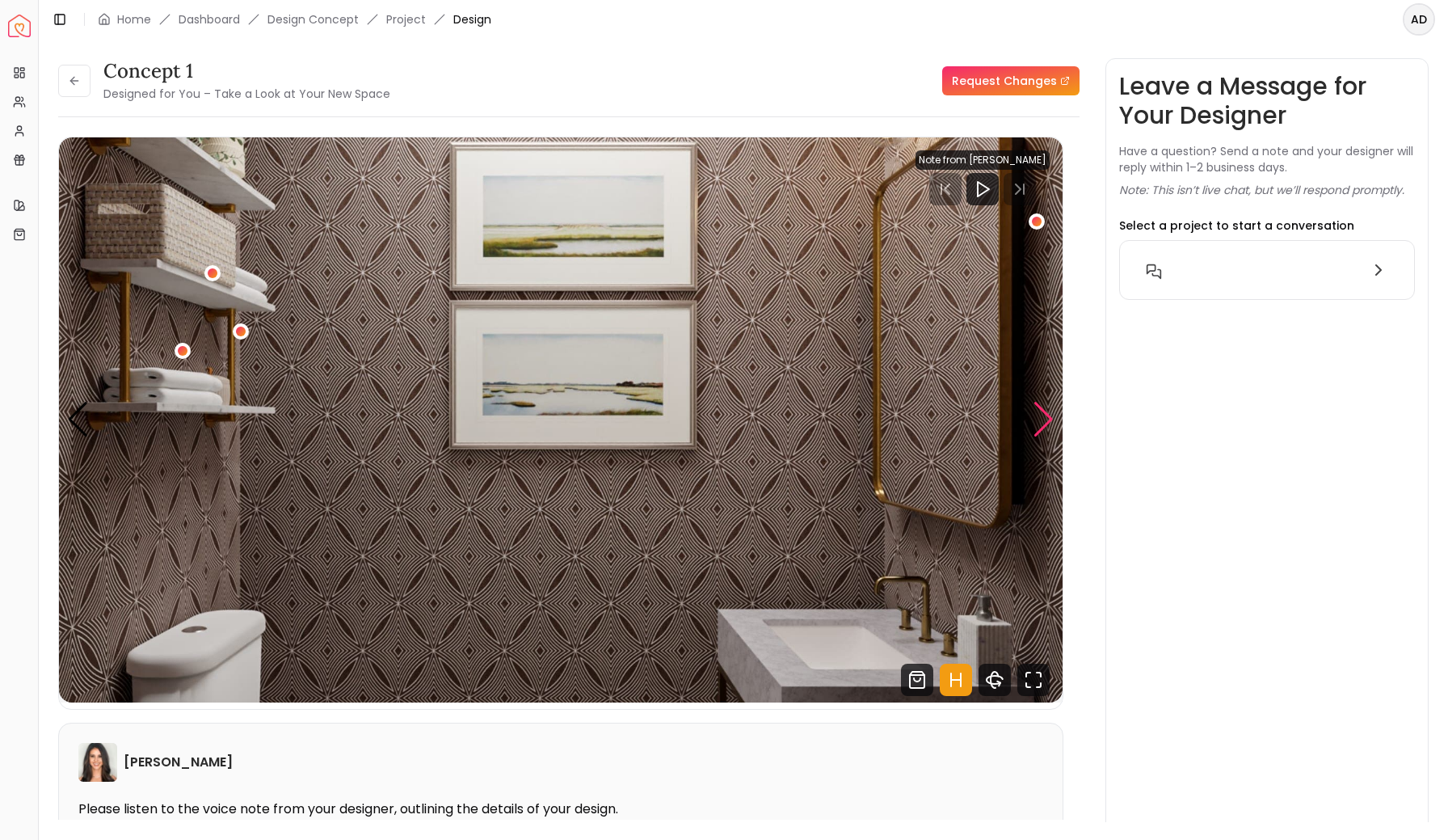
click at [1041, 421] on div "Next slide" at bounding box center [1043, 419] width 22 height 36
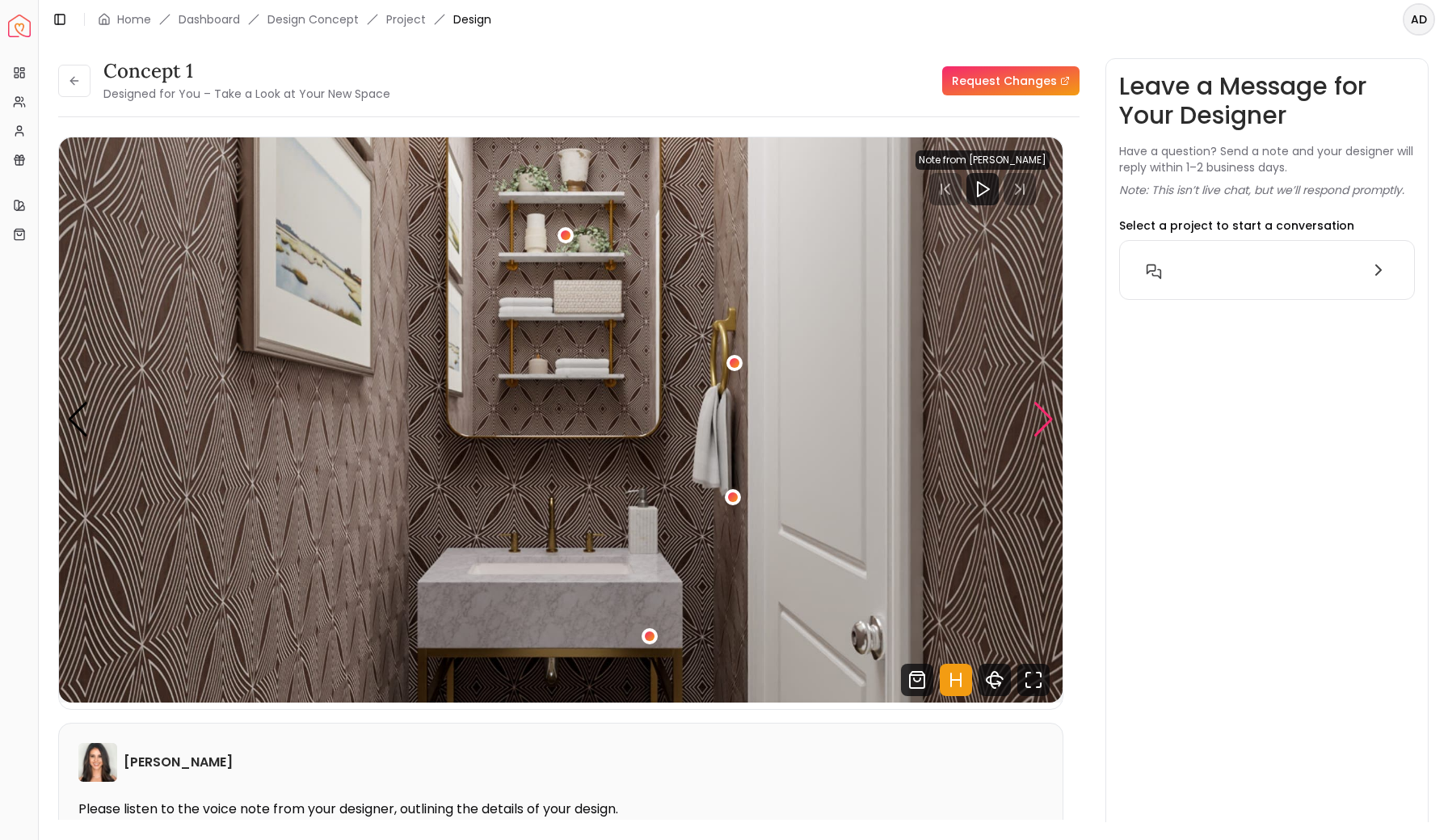
click at [1041, 421] on div "Next slide" at bounding box center [1043, 419] width 22 height 36
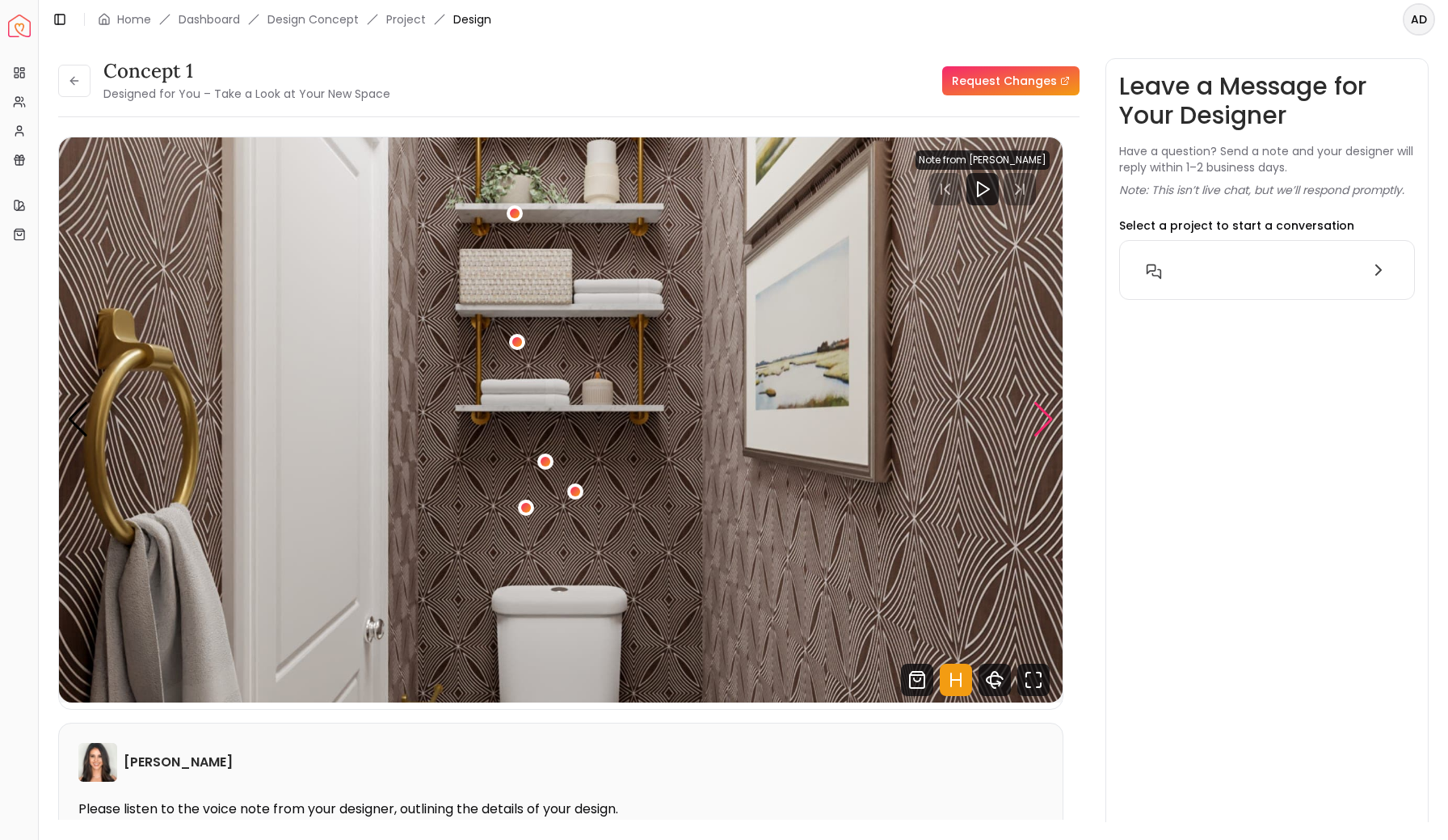
click at [1041, 421] on div "Next slide" at bounding box center [1043, 419] width 22 height 36
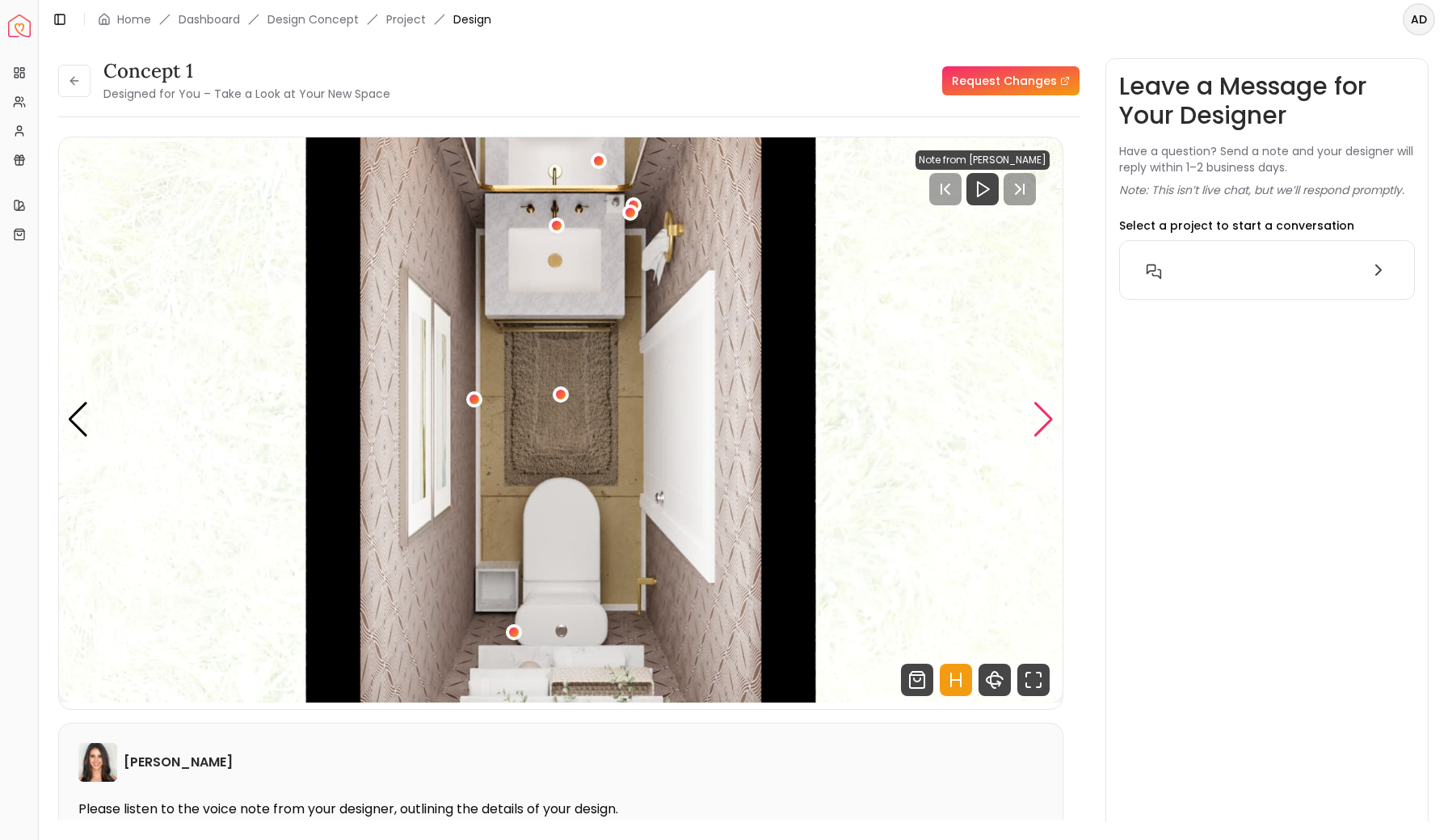
click at [1047, 414] on div "Next slide" at bounding box center [1043, 419] width 22 height 36
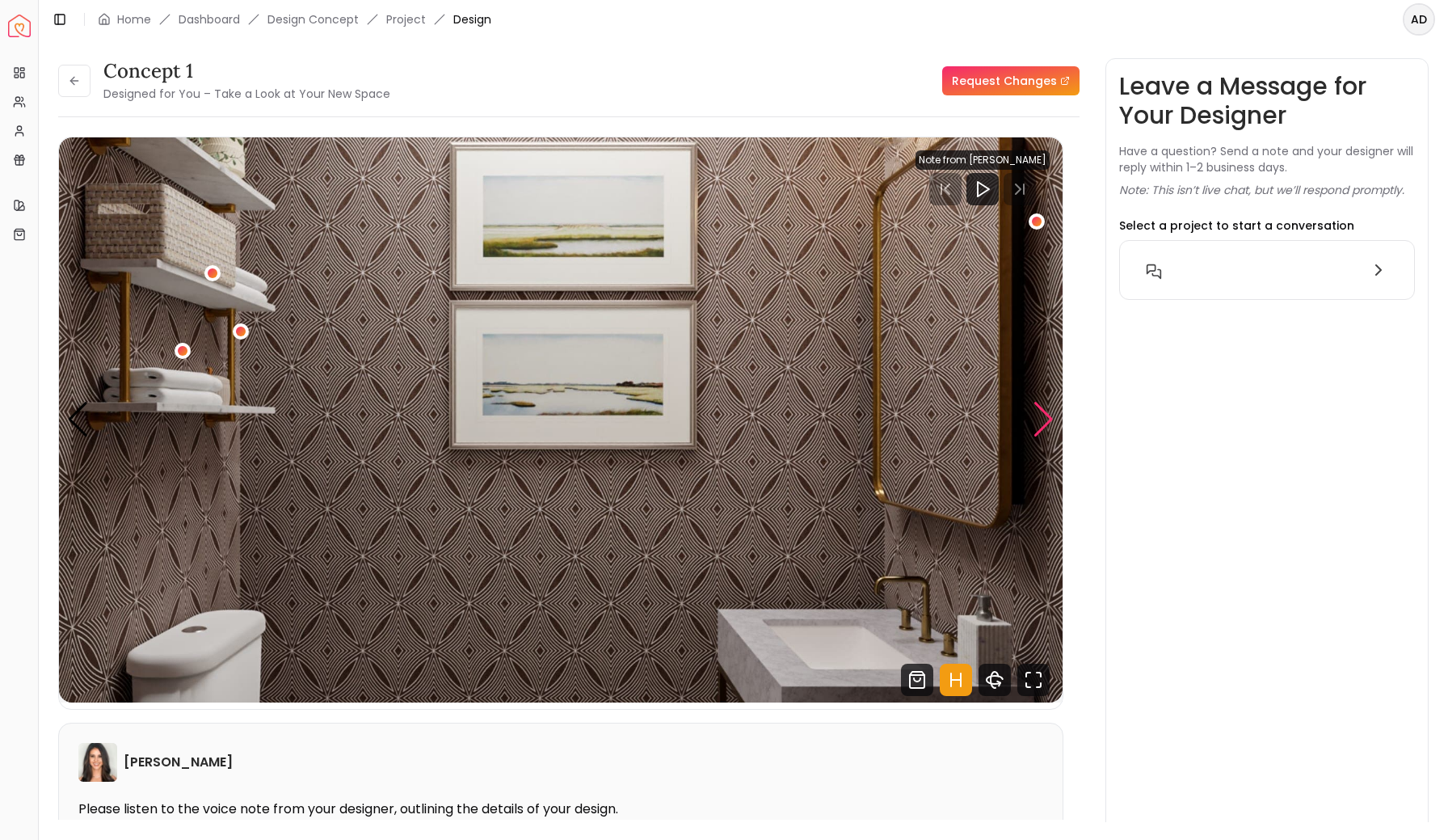
click at [1047, 420] on div "Next slide" at bounding box center [1043, 419] width 22 height 36
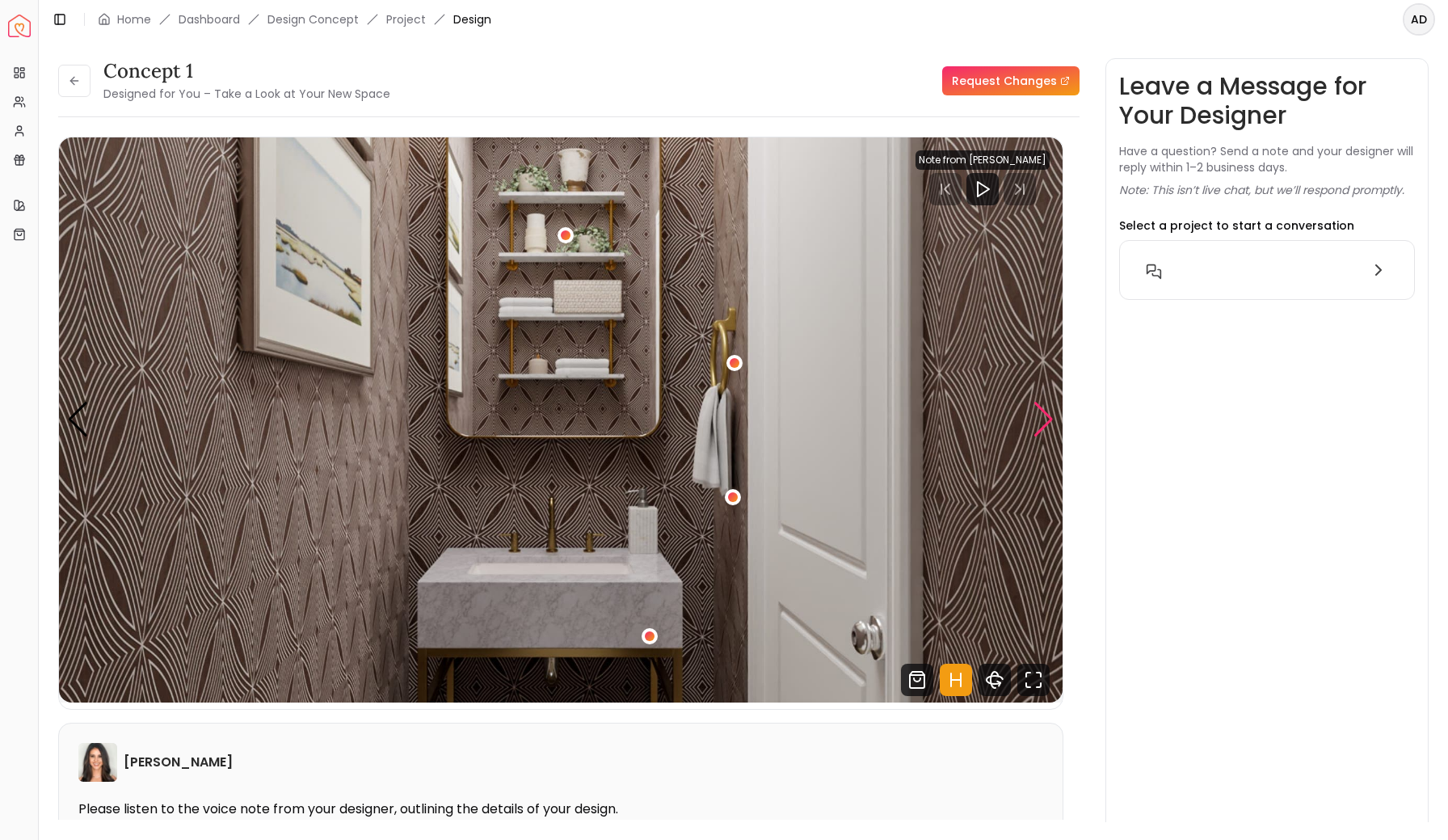
click at [1047, 420] on div "Next slide" at bounding box center [1043, 419] width 22 height 36
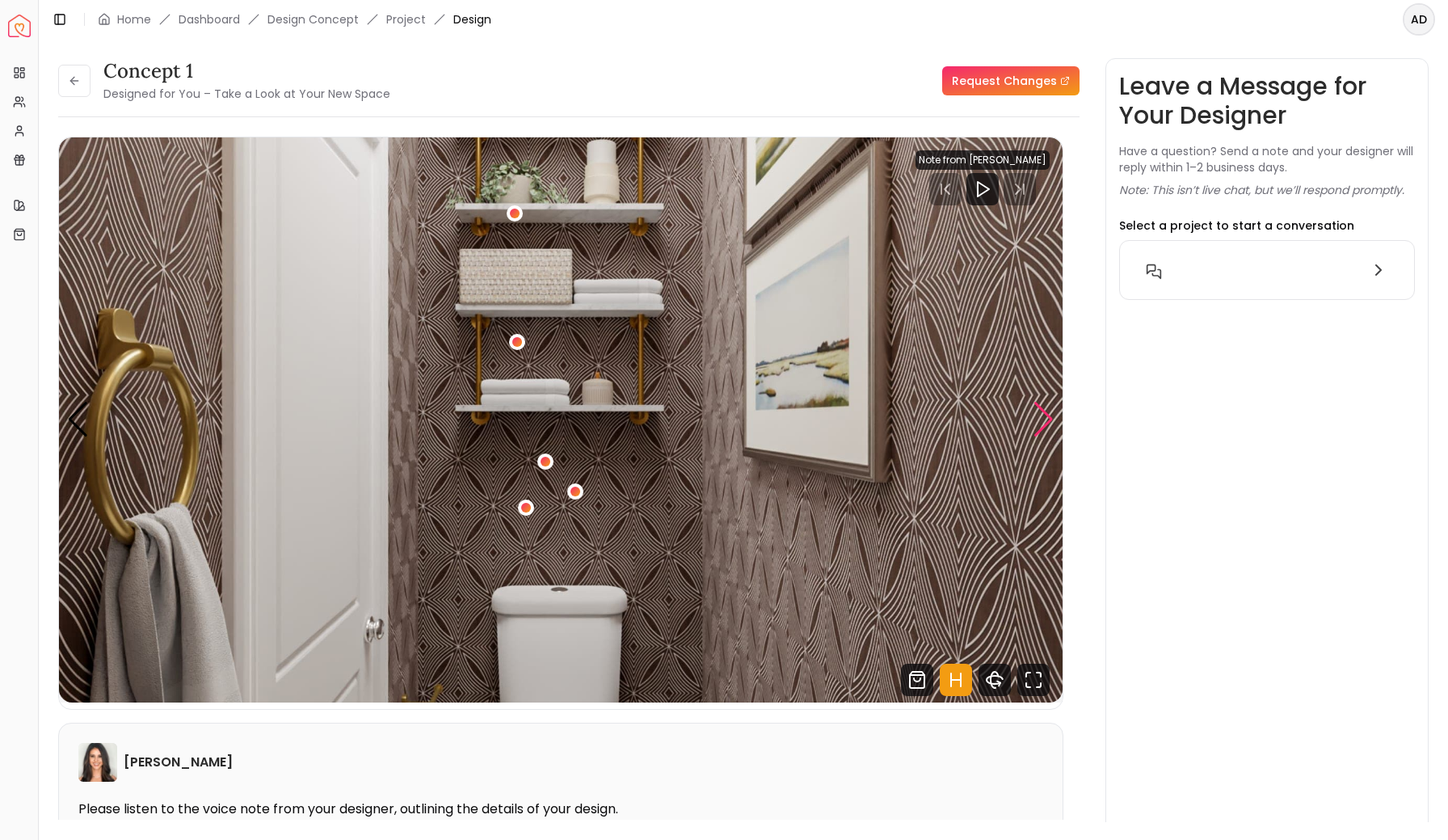
click at [1047, 420] on div "Next slide" at bounding box center [1043, 419] width 22 height 36
